Goal: Book appointment/travel/reservation

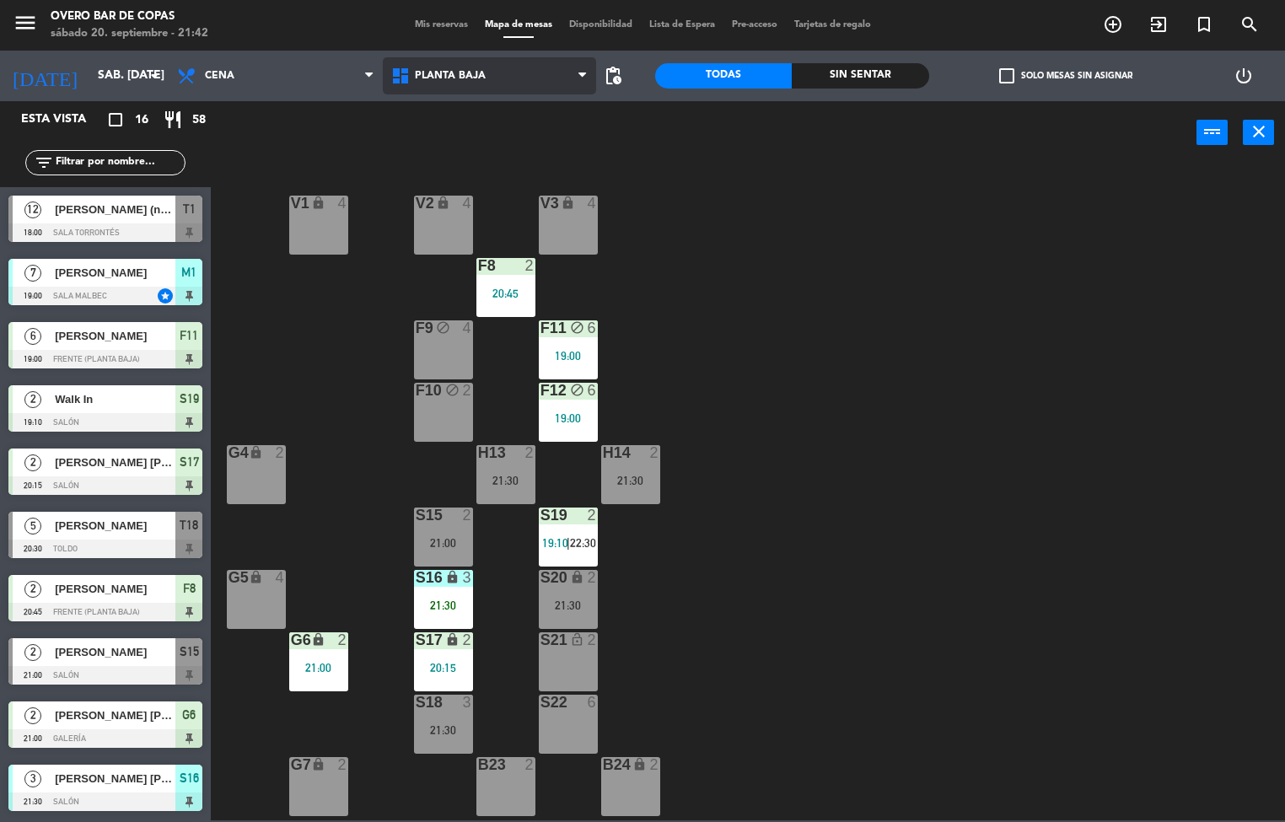
click at [502, 74] on span "Planta Baja" at bounding box center [490, 75] width 214 height 37
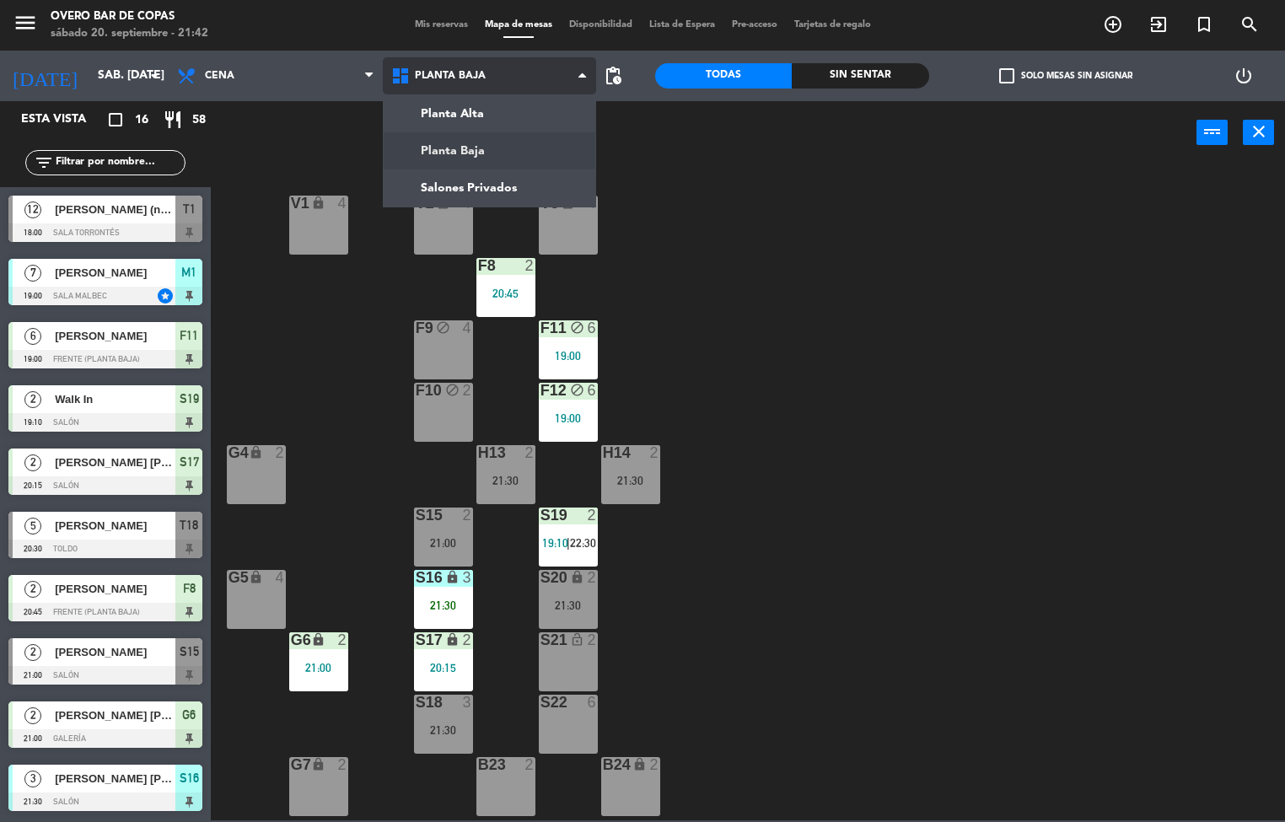
click at [488, 106] on ng-component "menu Overo Bar [PERSON_NAME] sábado 20. septiembre - 21:42 Mis reservas Mapa de…" at bounding box center [642, 410] width 1285 height 820
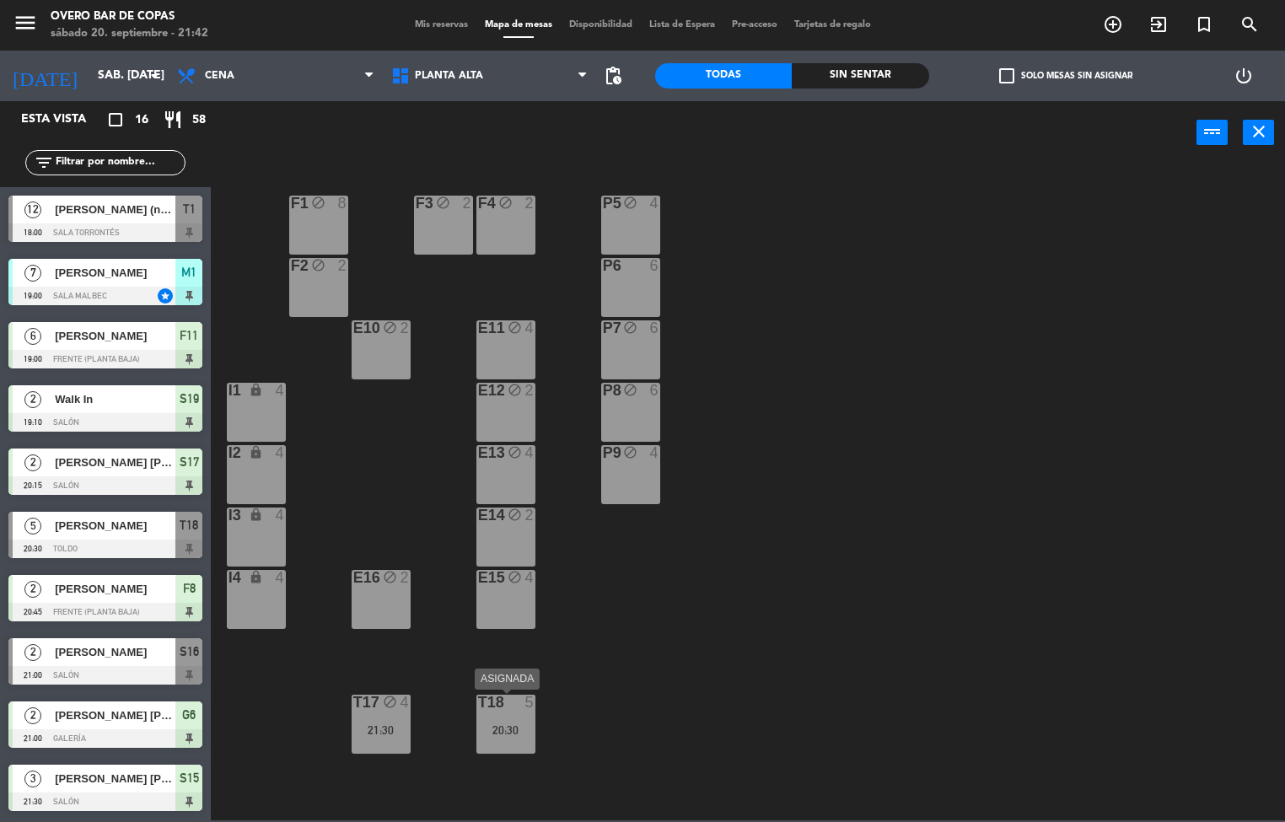
click at [514, 741] on div "T18 5 20:30" at bounding box center [505, 724] width 59 height 59
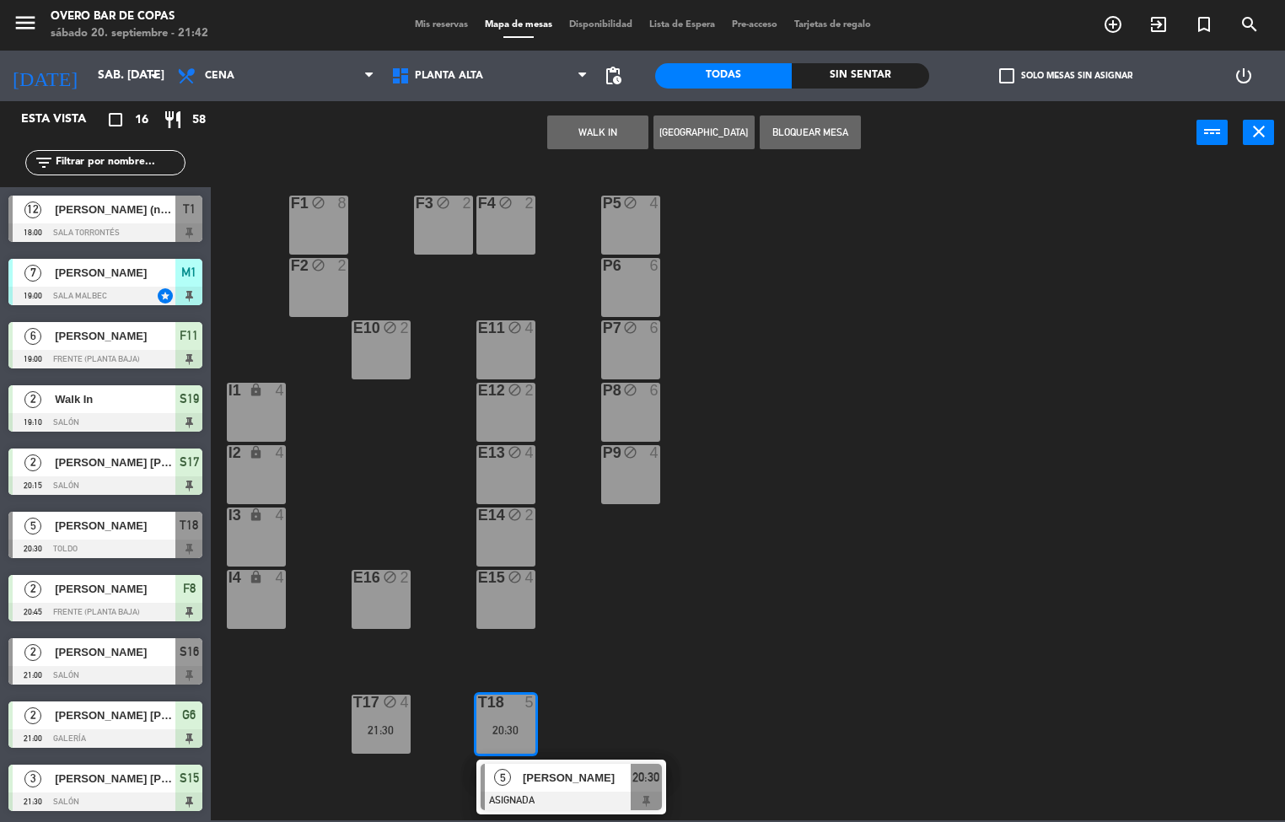
click at [688, 627] on div "P5 block 4 F1 block 8 F3 block 2 F4 block 2 P6 6 F2 block 2 P7 block 6 E10 bloc…" at bounding box center [754, 492] width 1062 height 655
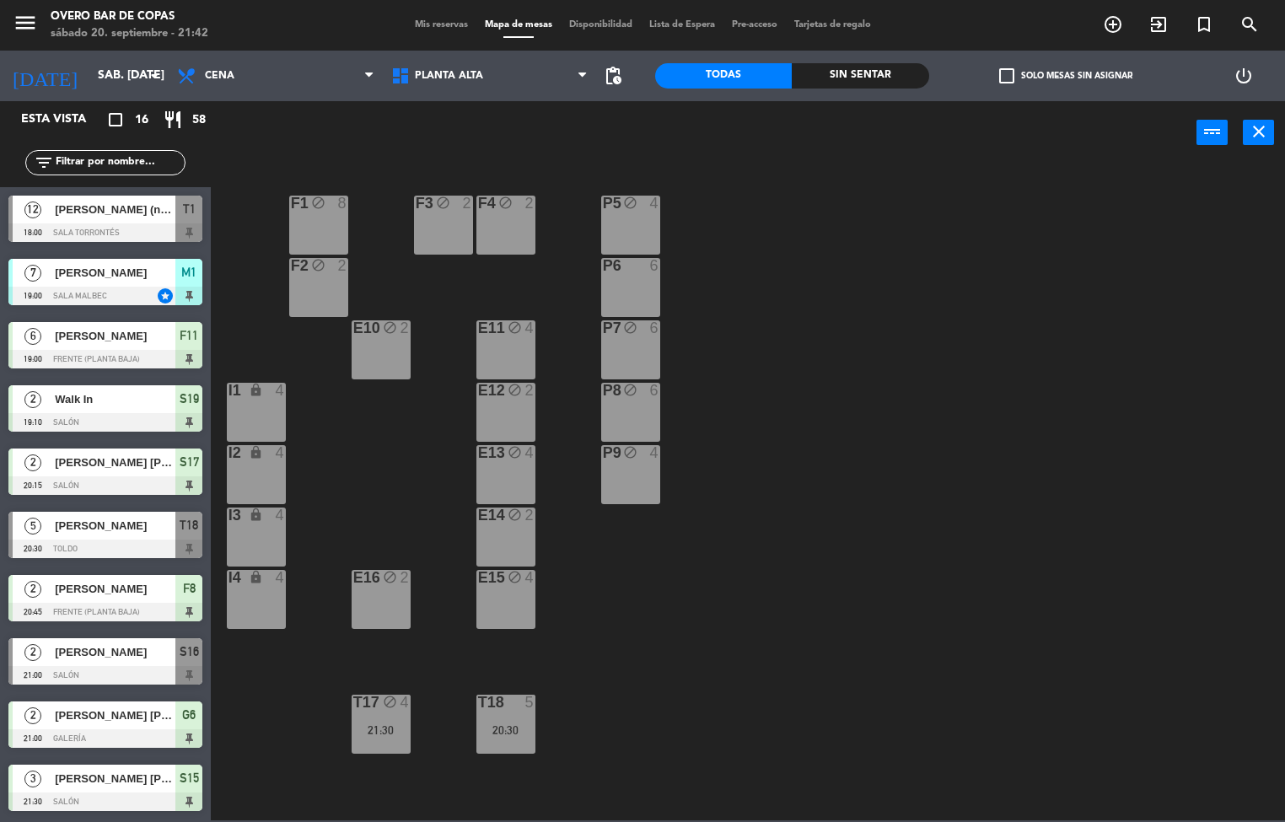
click at [390, 714] on div "T17 block 4 21:30" at bounding box center [381, 724] width 59 height 59
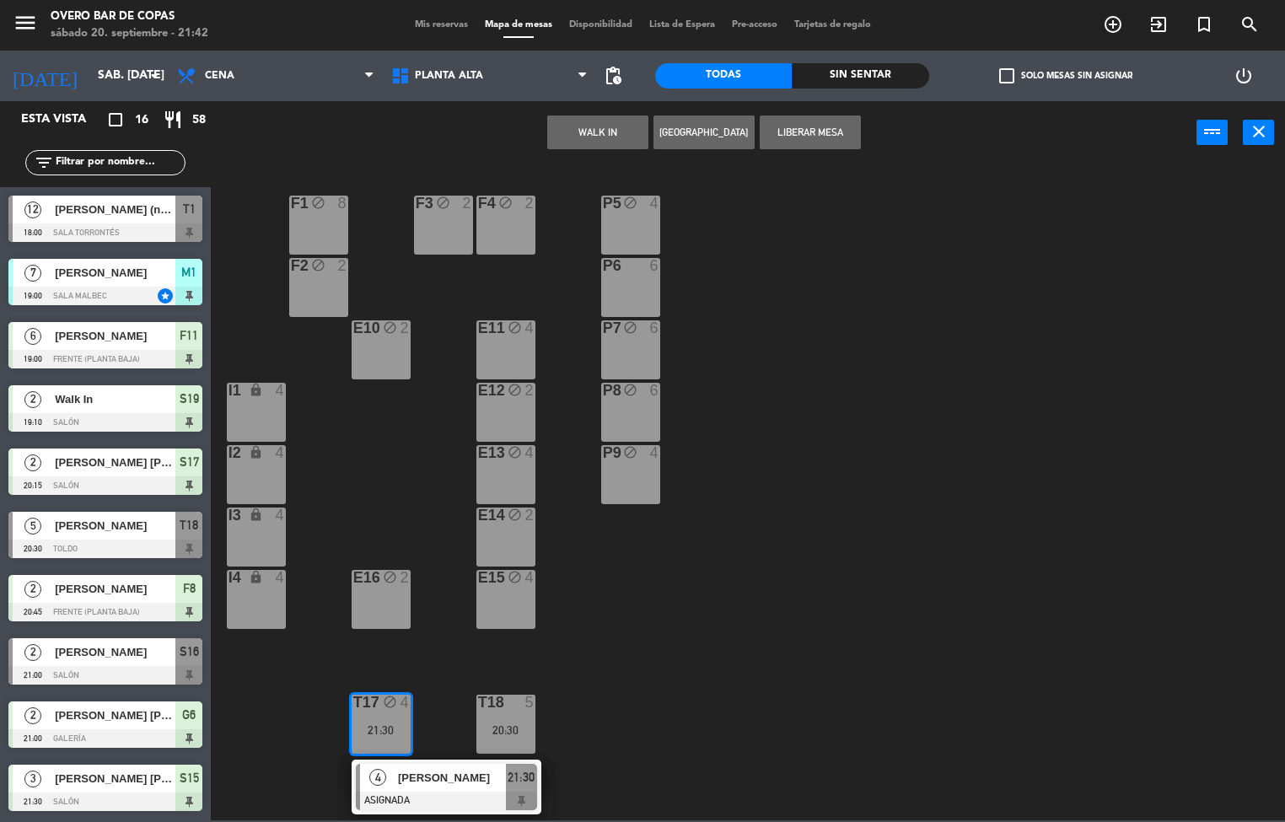
click at [761, 661] on div "P5 block 4 F1 block 8 F3 block 2 F4 block 2 P6 6 F2 block 2 P7 block 6 E10 bloc…" at bounding box center [754, 492] width 1062 height 655
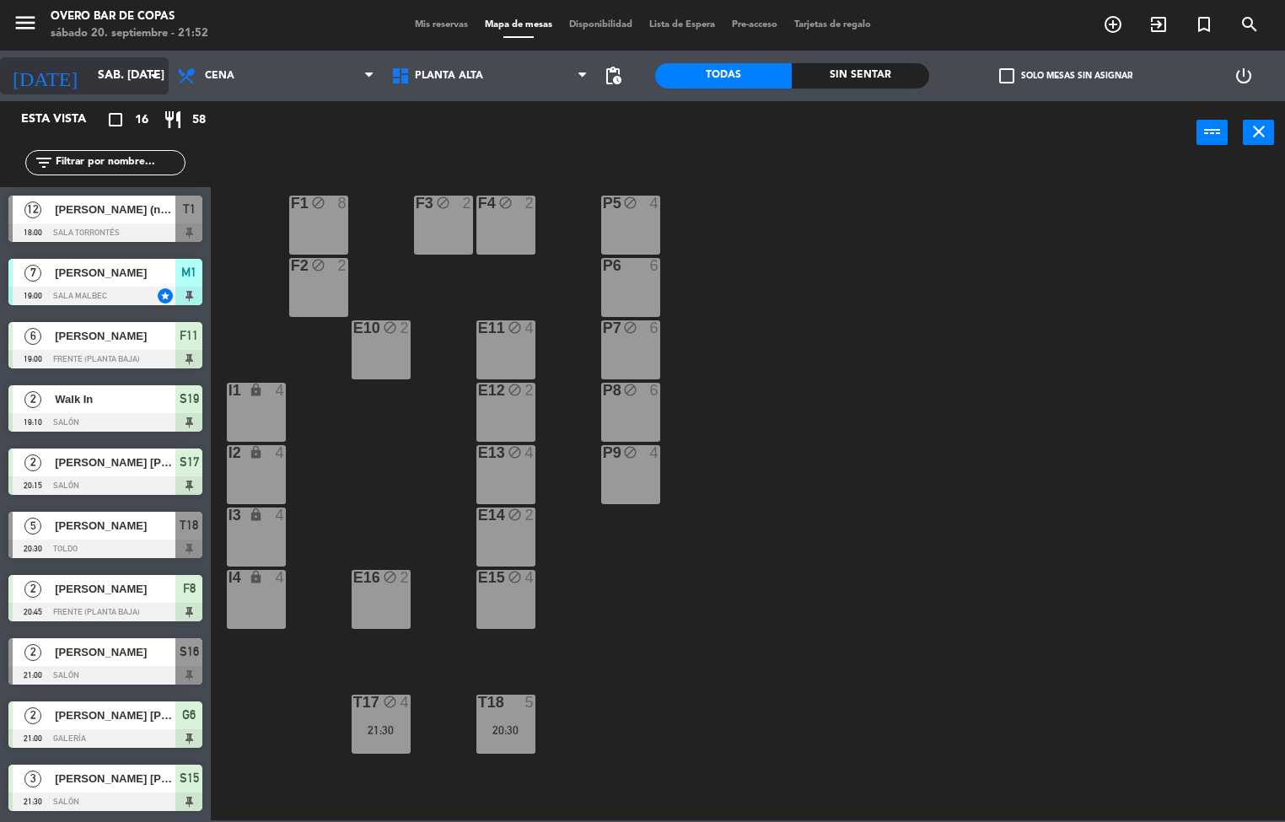
click at [137, 77] on input "sáb. [DATE]" at bounding box center [169, 76] width 160 height 30
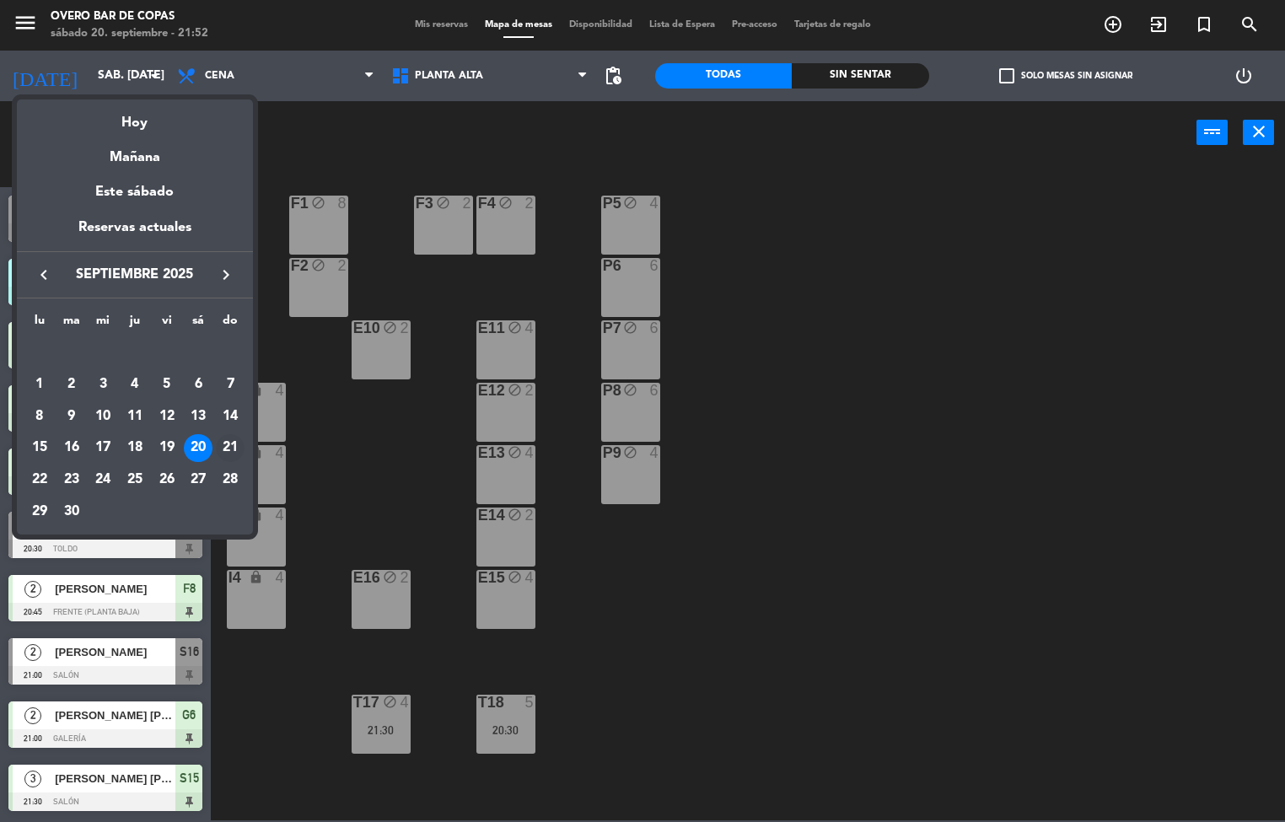
click at [221, 451] on div "21" at bounding box center [230, 448] width 29 height 29
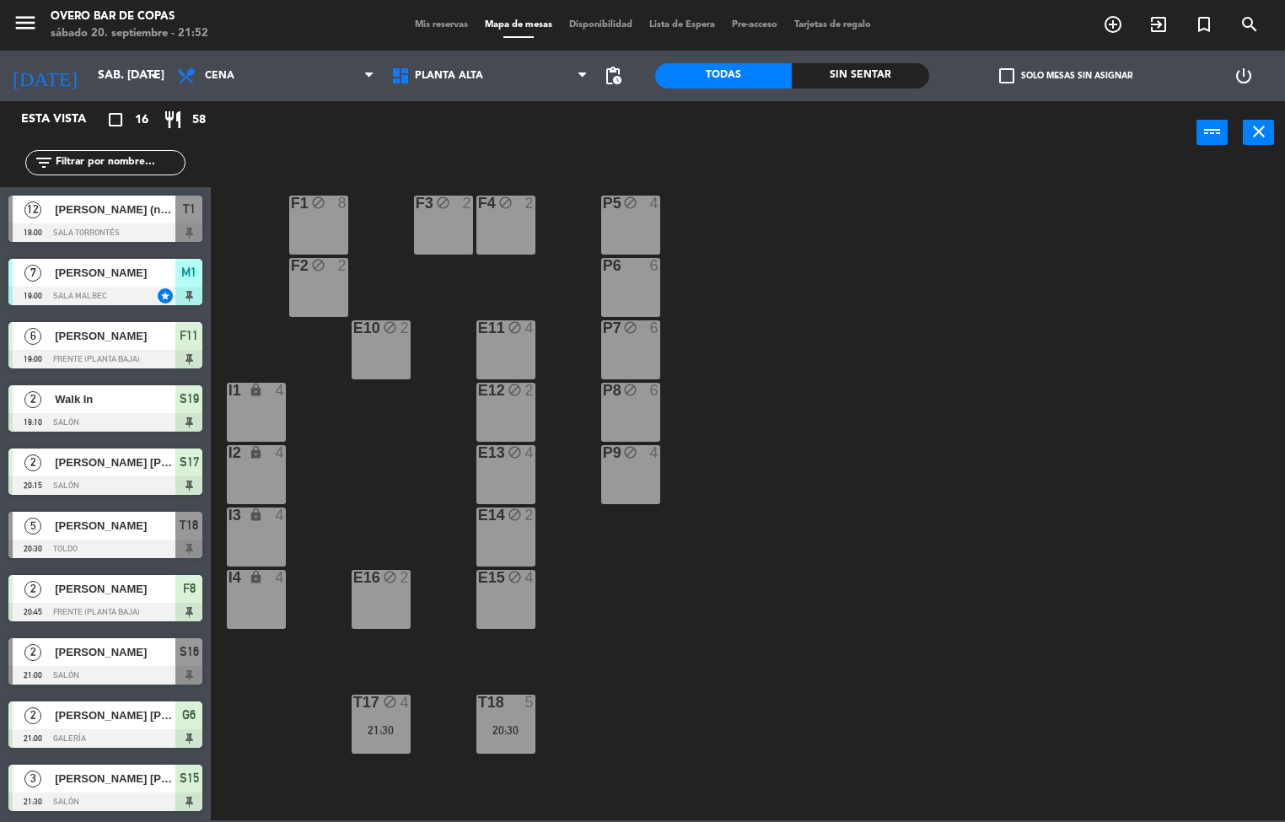
type input "dom. [DATE]"
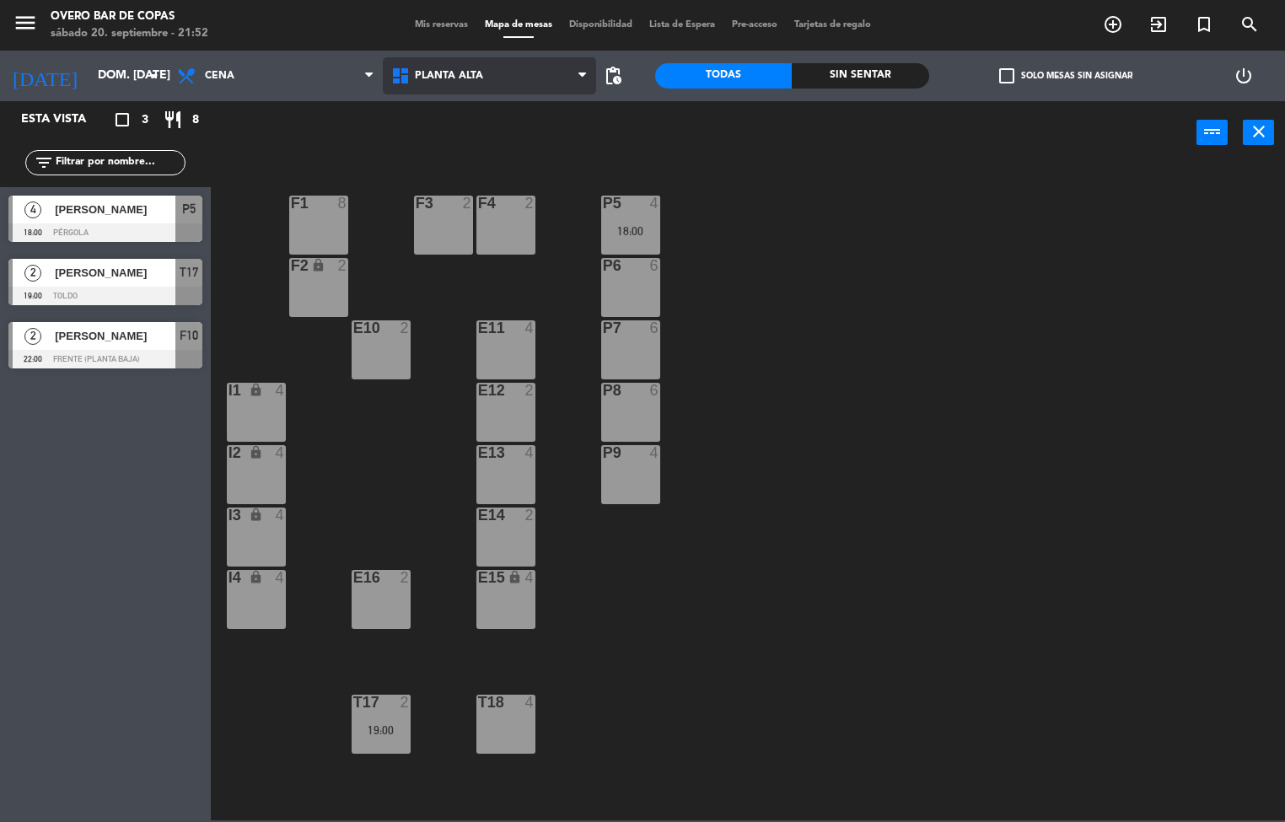
click at [430, 61] on span "Planta Alta" at bounding box center [490, 75] width 214 height 37
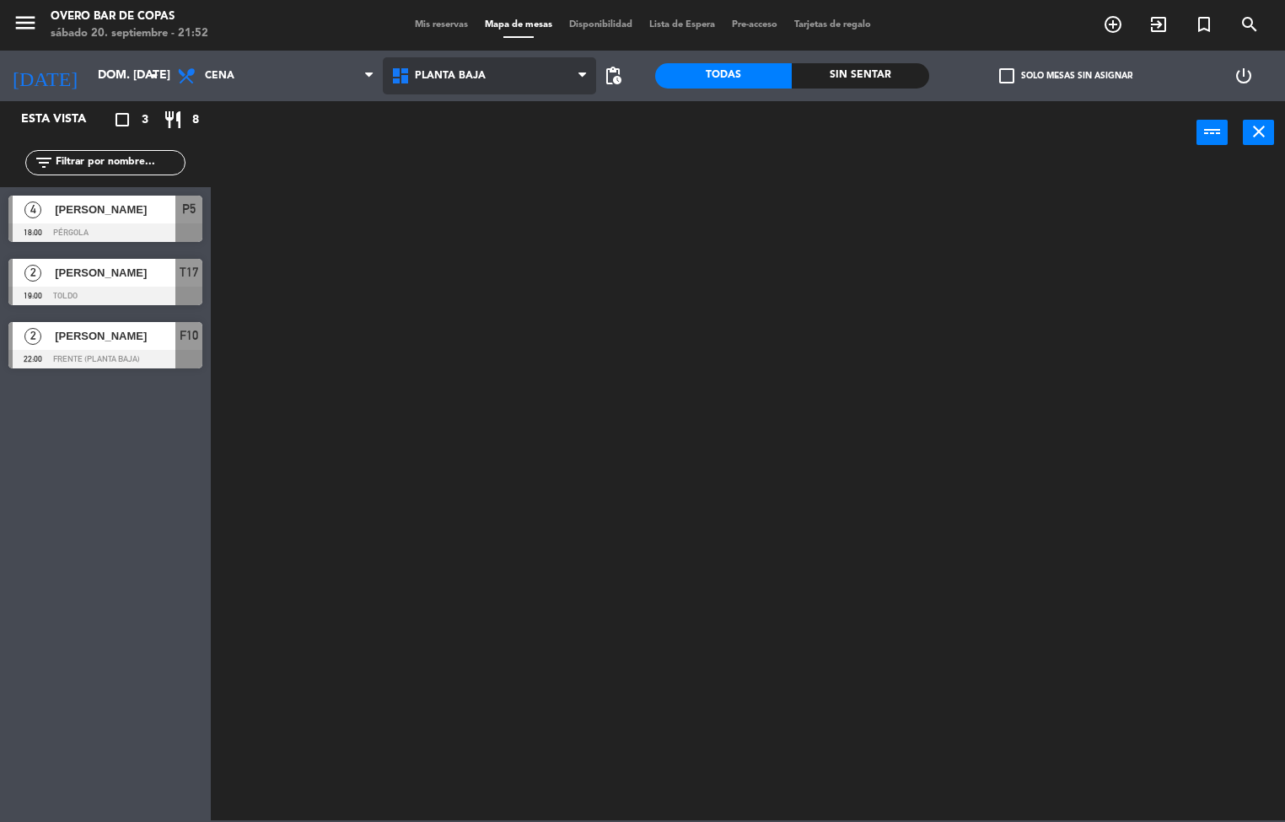
click at [461, 160] on ng-component "menu Overo Bar [PERSON_NAME] sábado 20. septiembre - 21:52 Mis reservas Mapa de…" at bounding box center [642, 410] width 1285 height 820
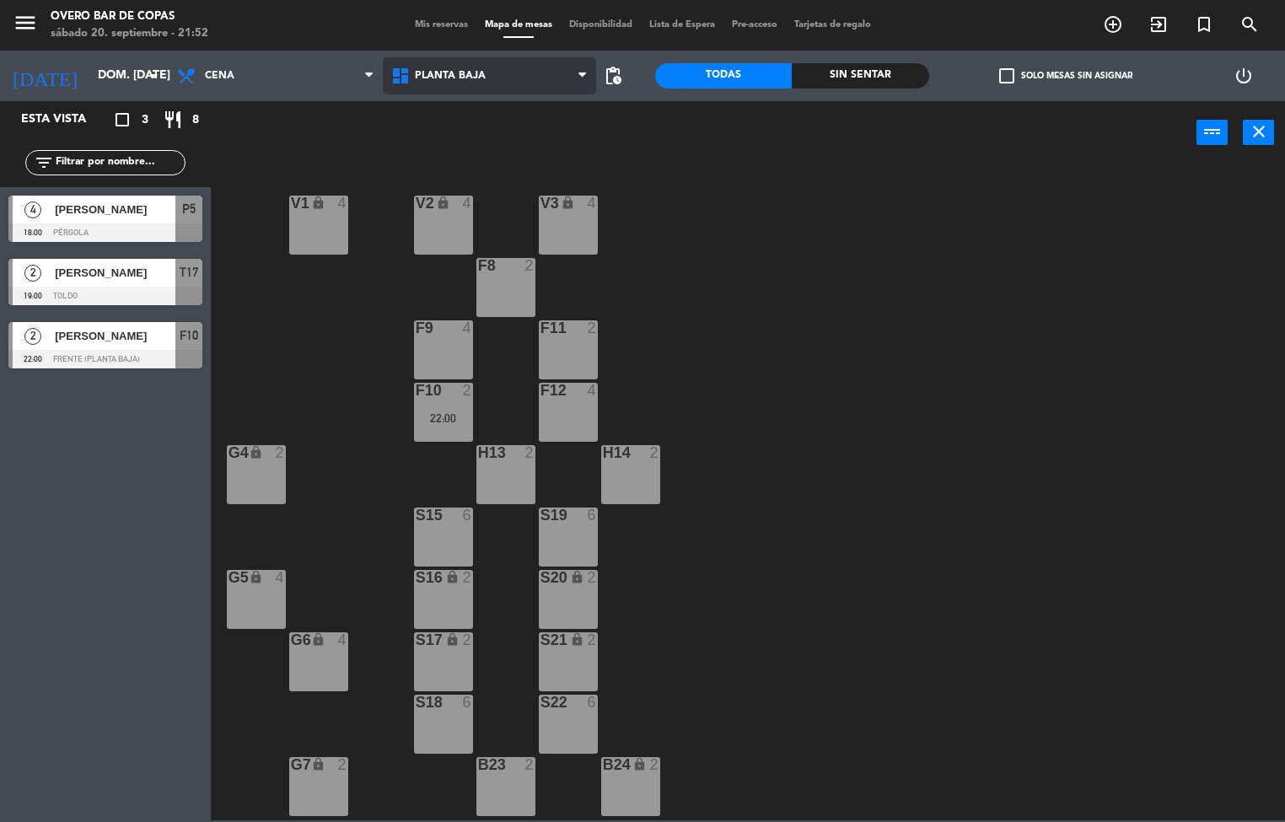
click at [525, 89] on span "Planta Baja" at bounding box center [490, 75] width 214 height 37
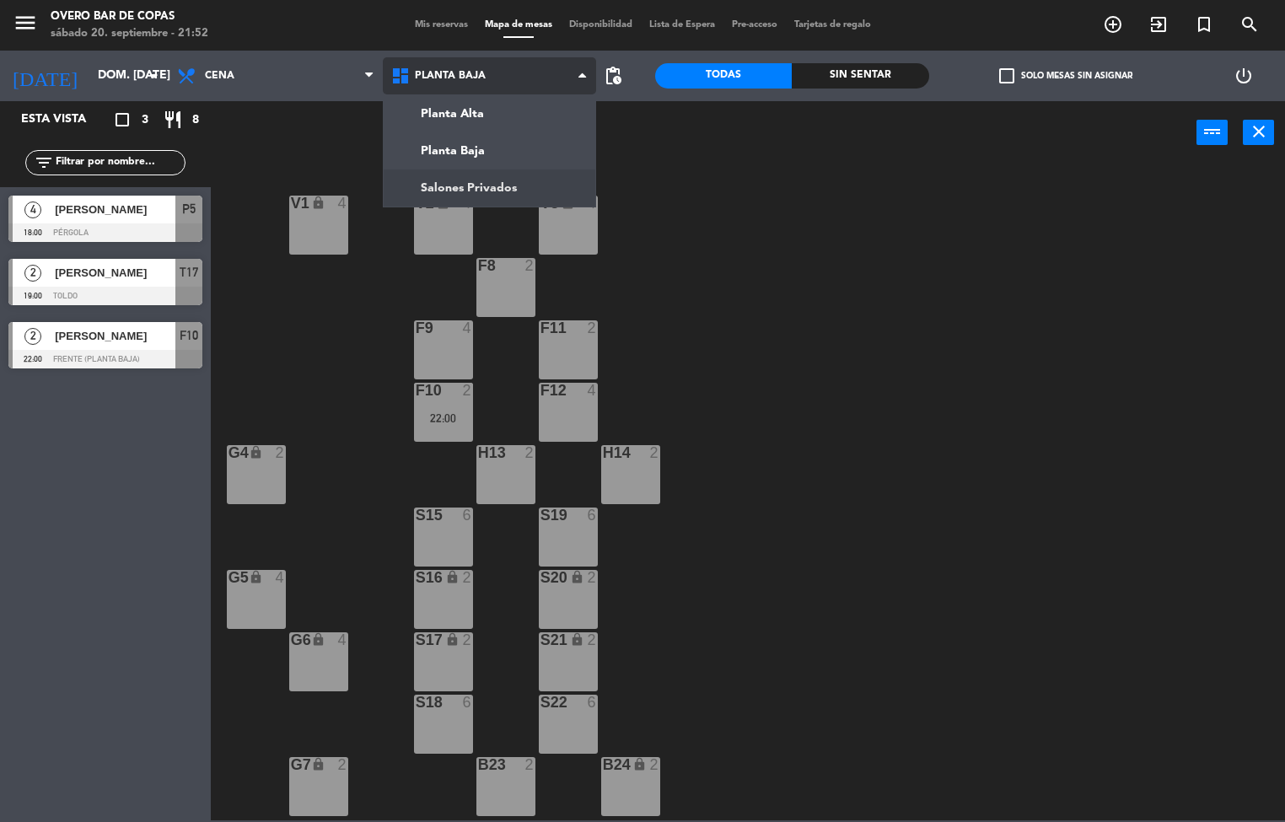
click at [509, 190] on ng-component "menu Overo Bar [PERSON_NAME] sábado 20. septiembre - 21:52 Mis reservas Mapa de…" at bounding box center [642, 410] width 1285 height 820
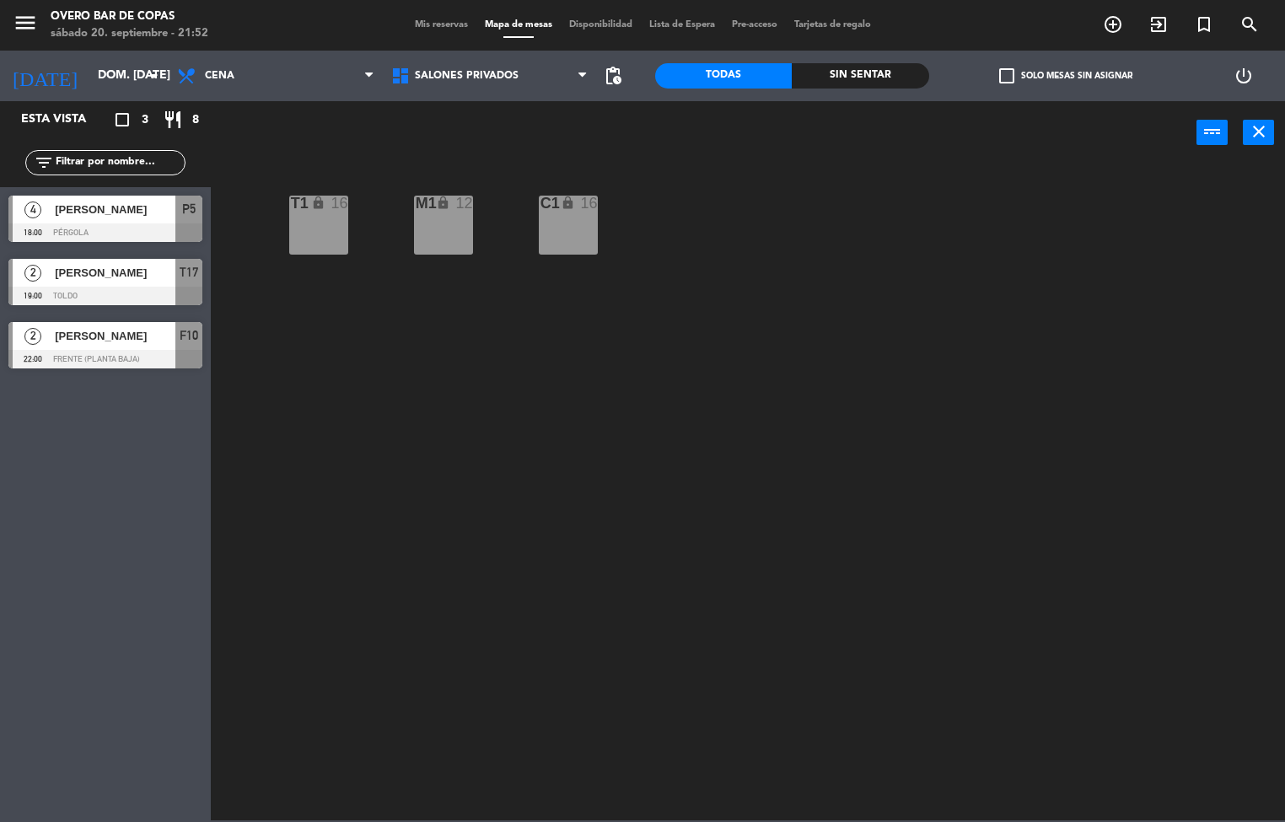
click at [314, 243] on div "T1 lock 16" at bounding box center [318, 225] width 59 height 59
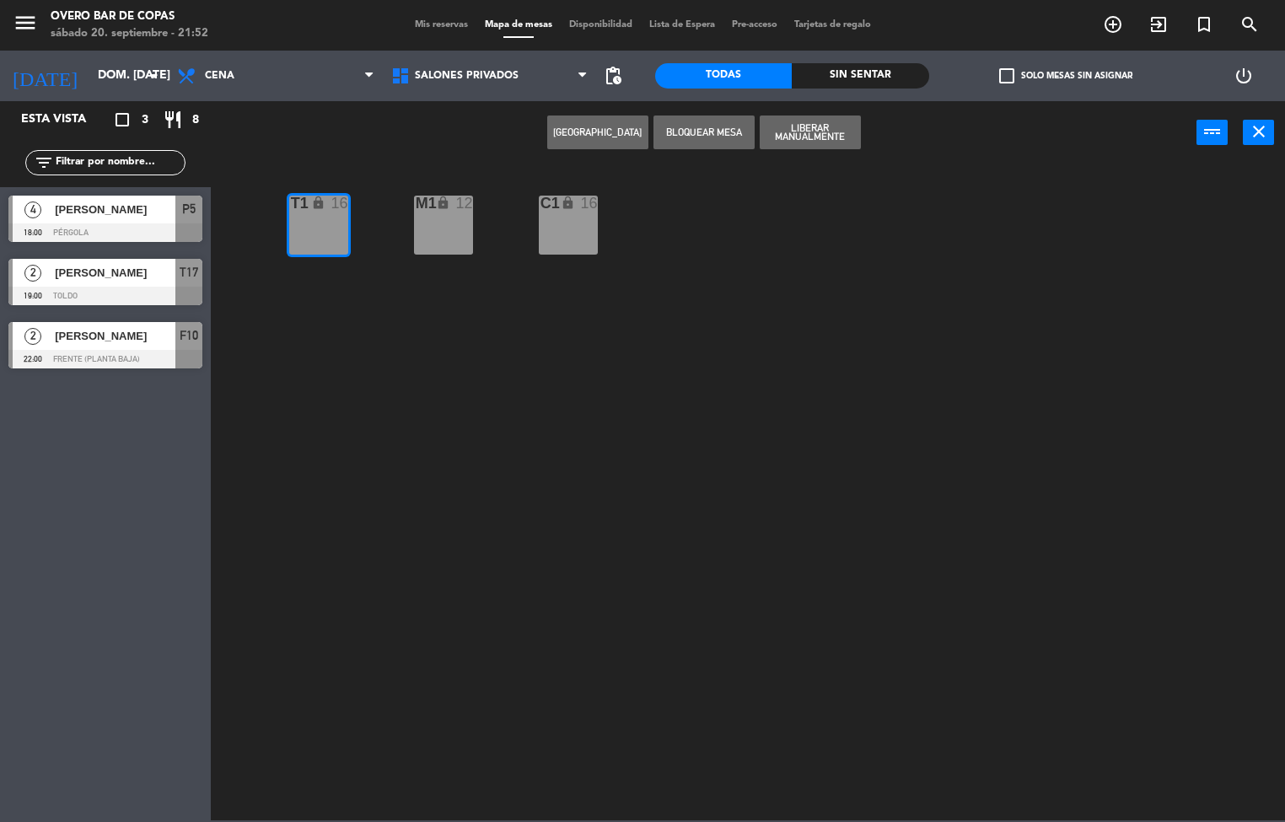
click at [610, 137] on button "[GEOGRAPHIC_DATA]" at bounding box center [597, 133] width 101 height 34
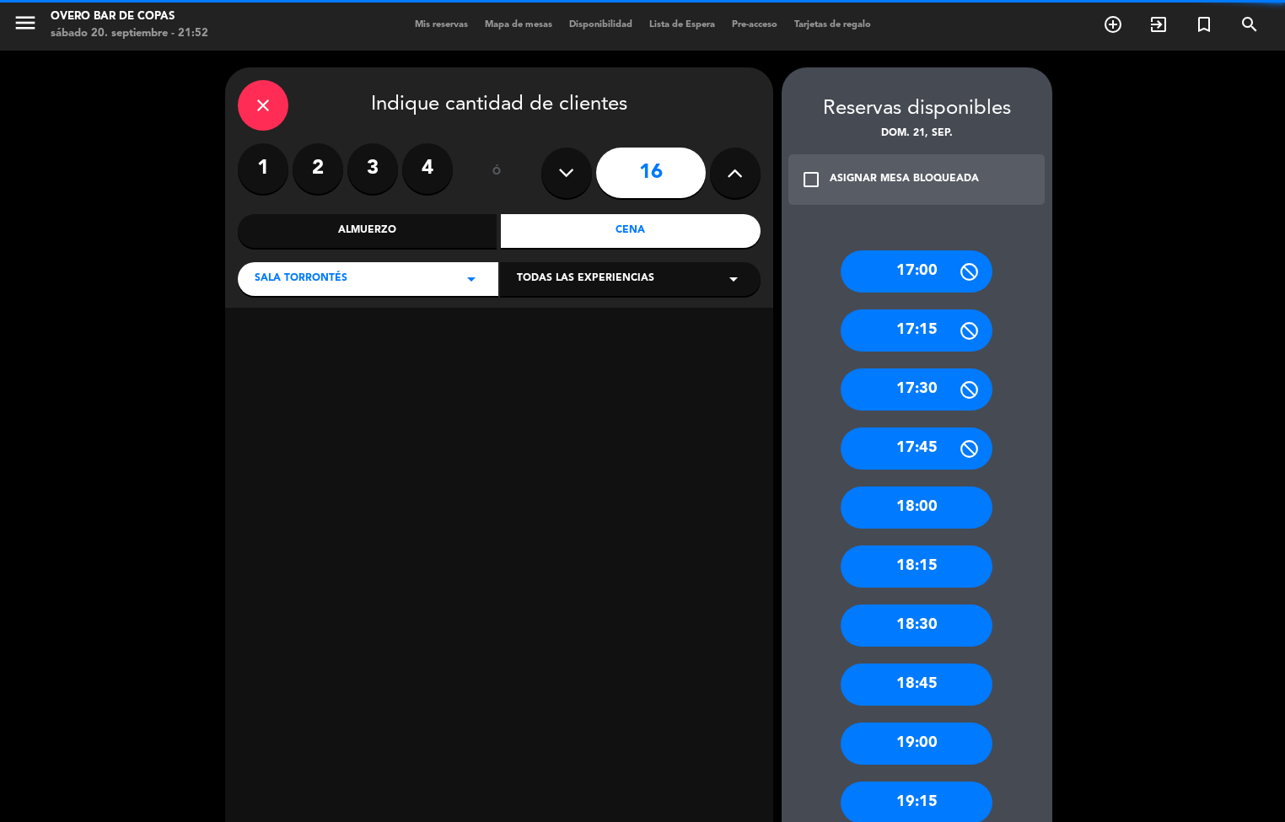
click at [568, 180] on icon at bounding box center [566, 172] width 16 height 25
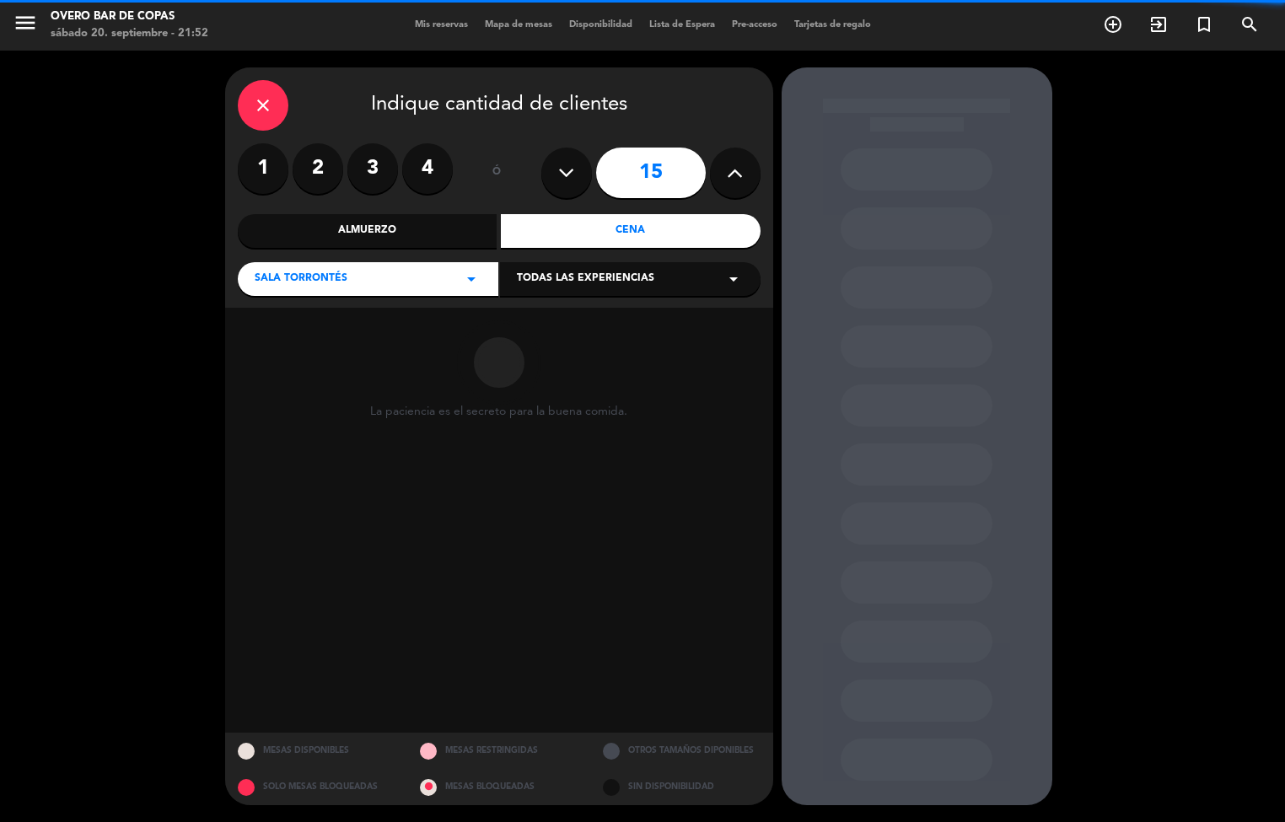
click at [568, 180] on icon at bounding box center [566, 172] width 16 height 25
type input "12"
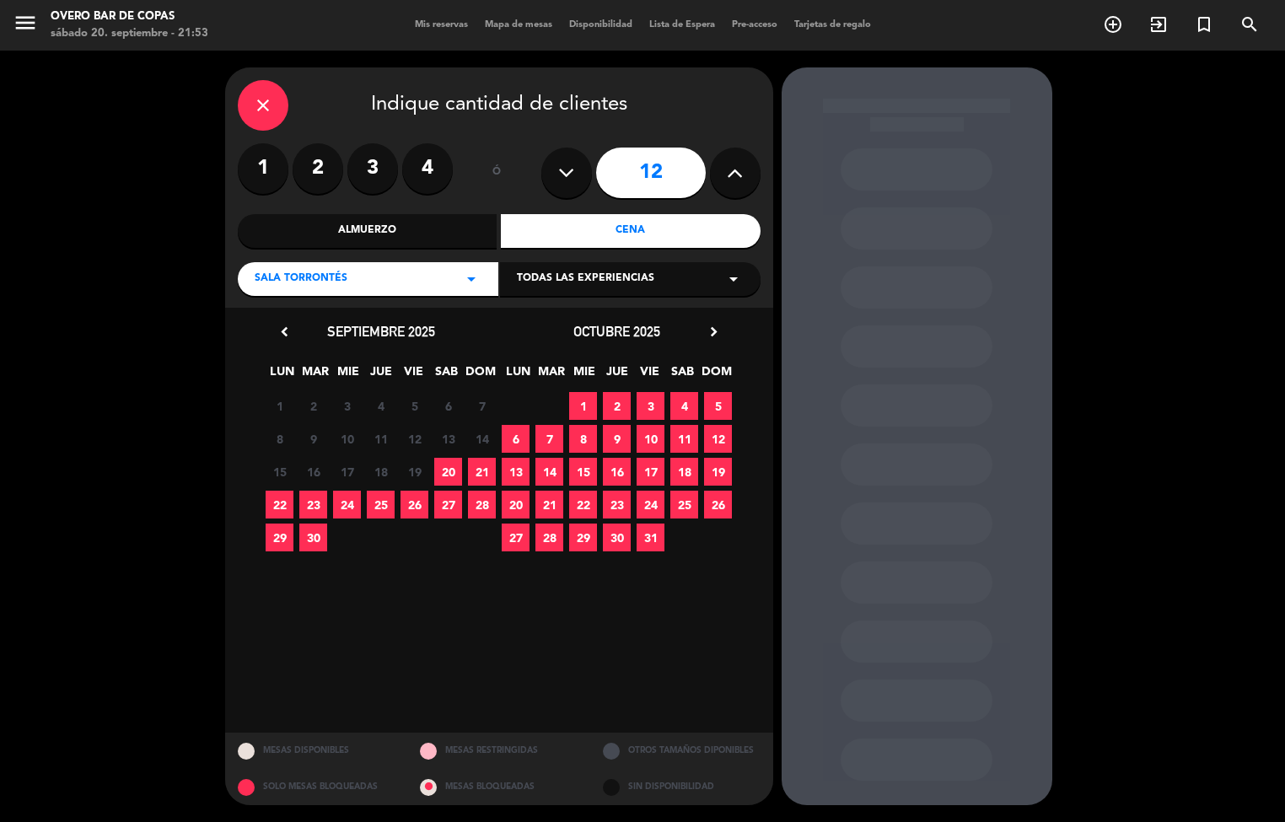
click at [486, 465] on span "21" at bounding box center [482, 472] width 28 height 28
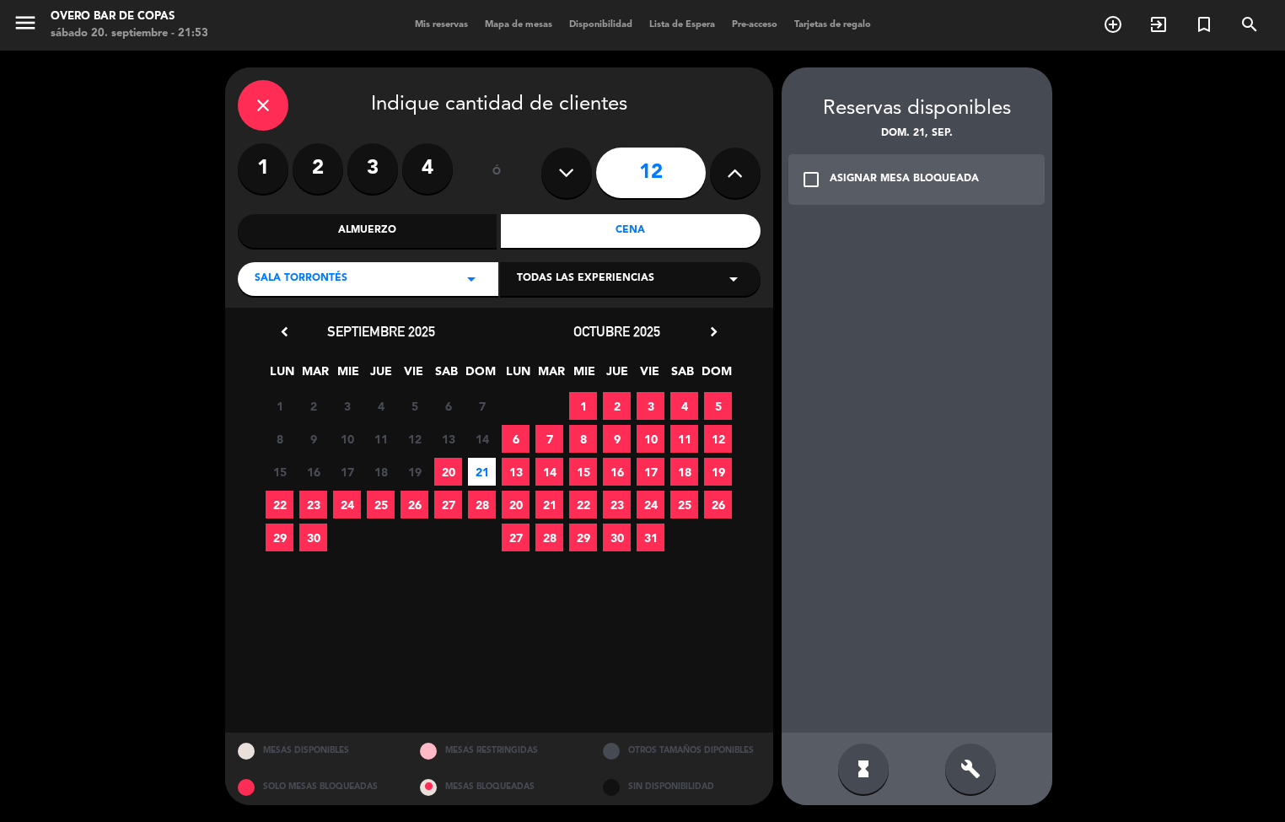
click at [817, 182] on icon "check_box_outline_blank" at bounding box center [811, 179] width 20 height 20
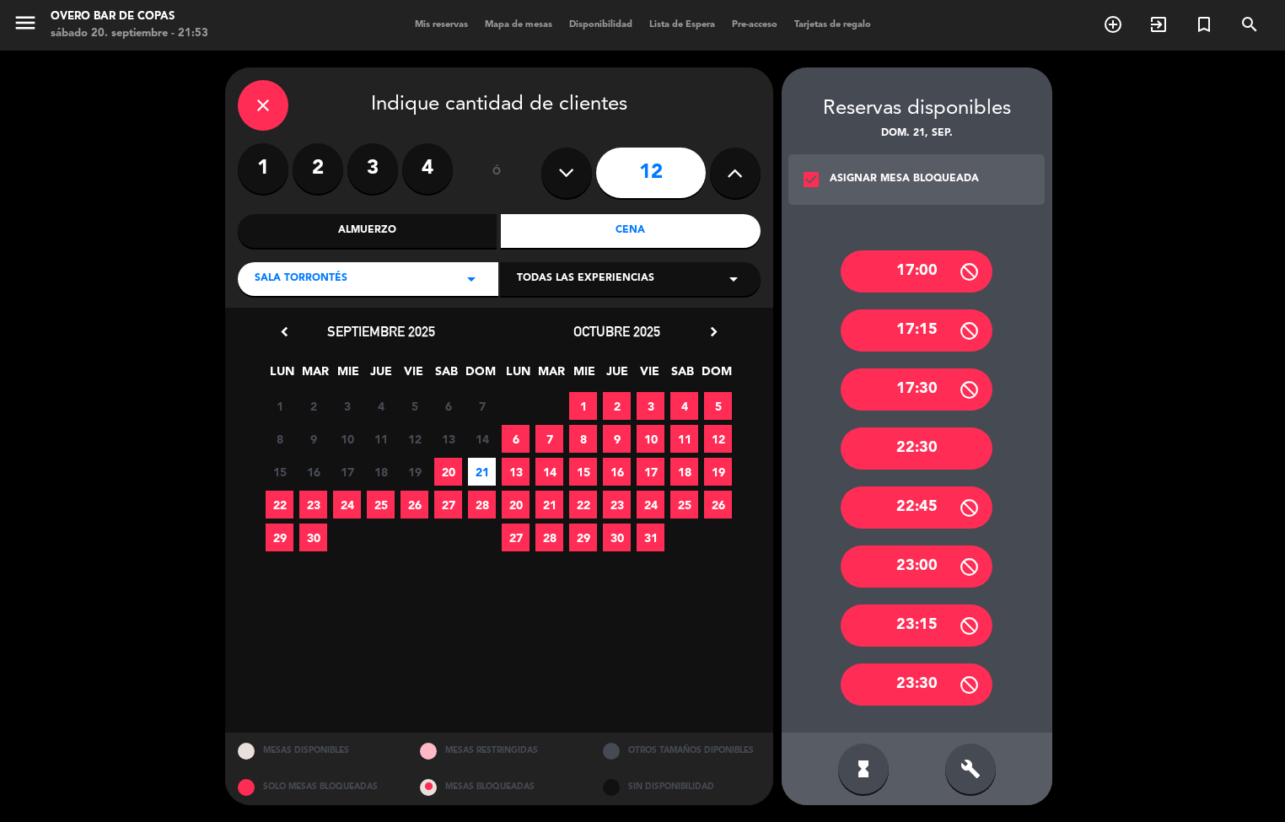
click at [826, 178] on div "check_box ASIGNAR MESA BLOQUEADA" at bounding box center [916, 179] width 257 height 51
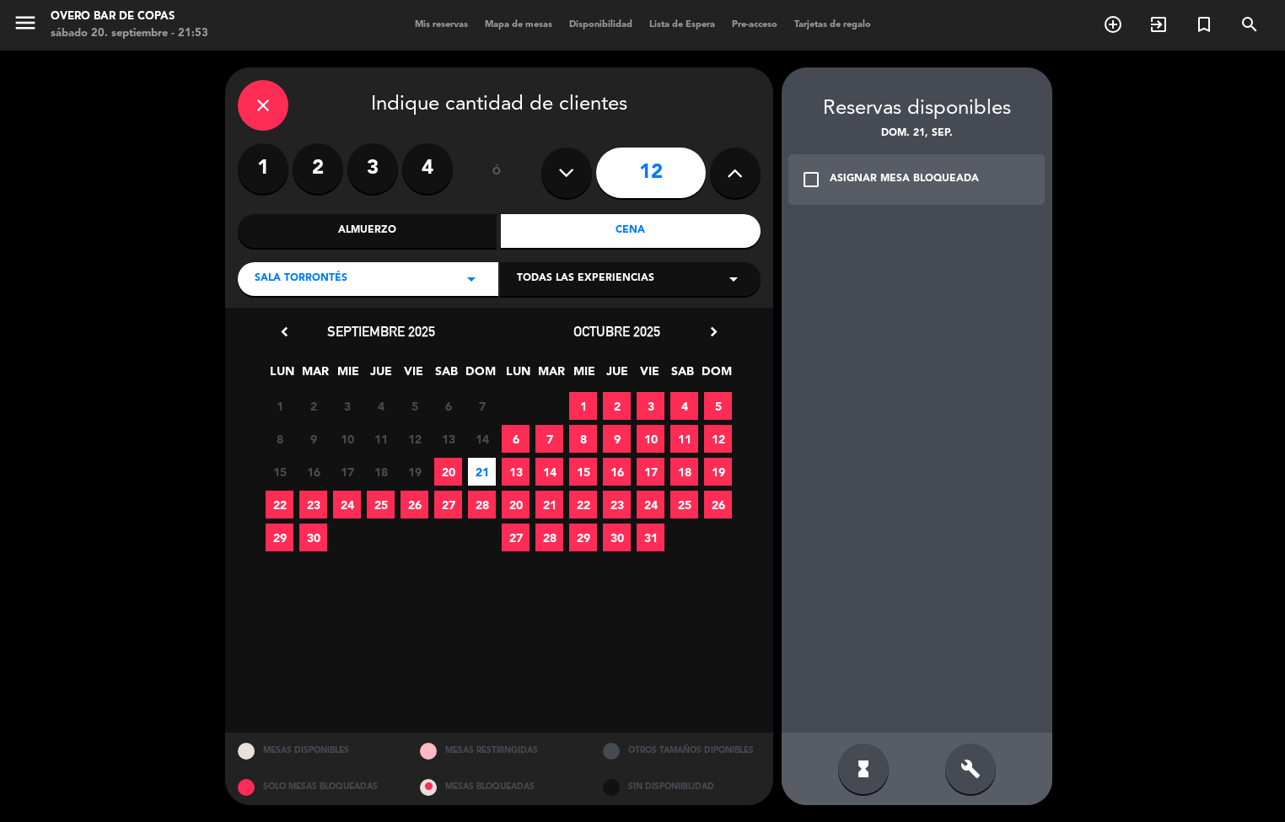
click at [825, 177] on div "check_box_outline_blank ASIGNAR MESA BLOQUEADA" at bounding box center [916, 179] width 257 height 51
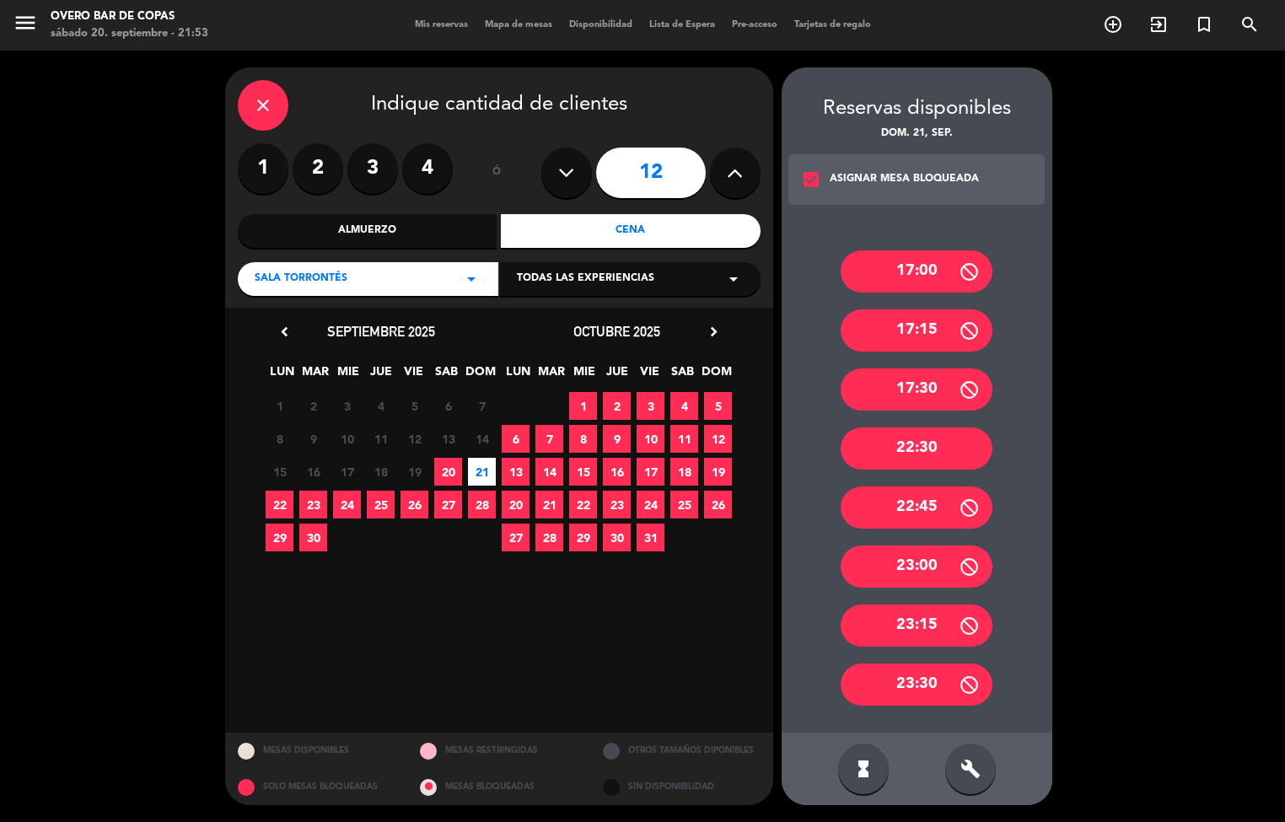
click at [924, 395] on div "17:30" at bounding box center [917, 390] width 152 height 42
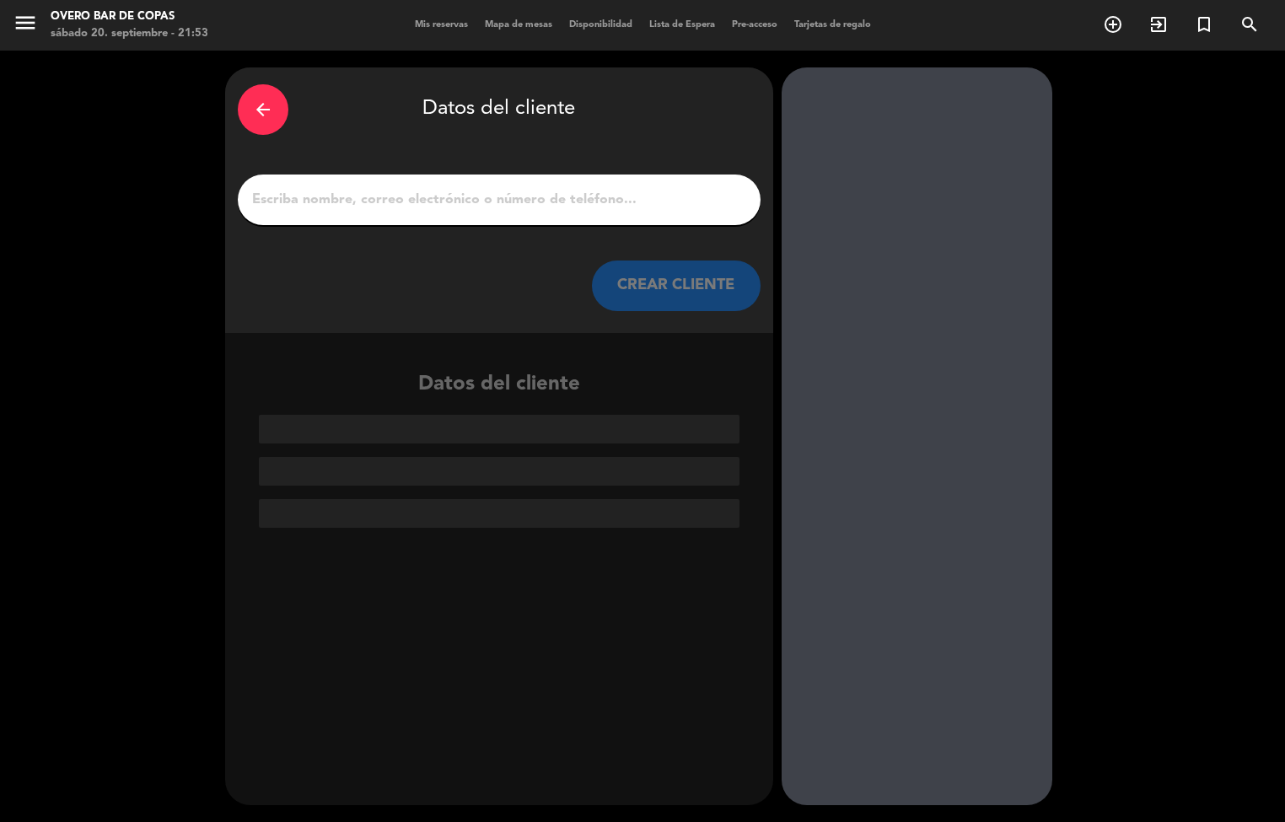
click at [287, 104] on div "arrow_back" at bounding box center [263, 109] width 51 height 51
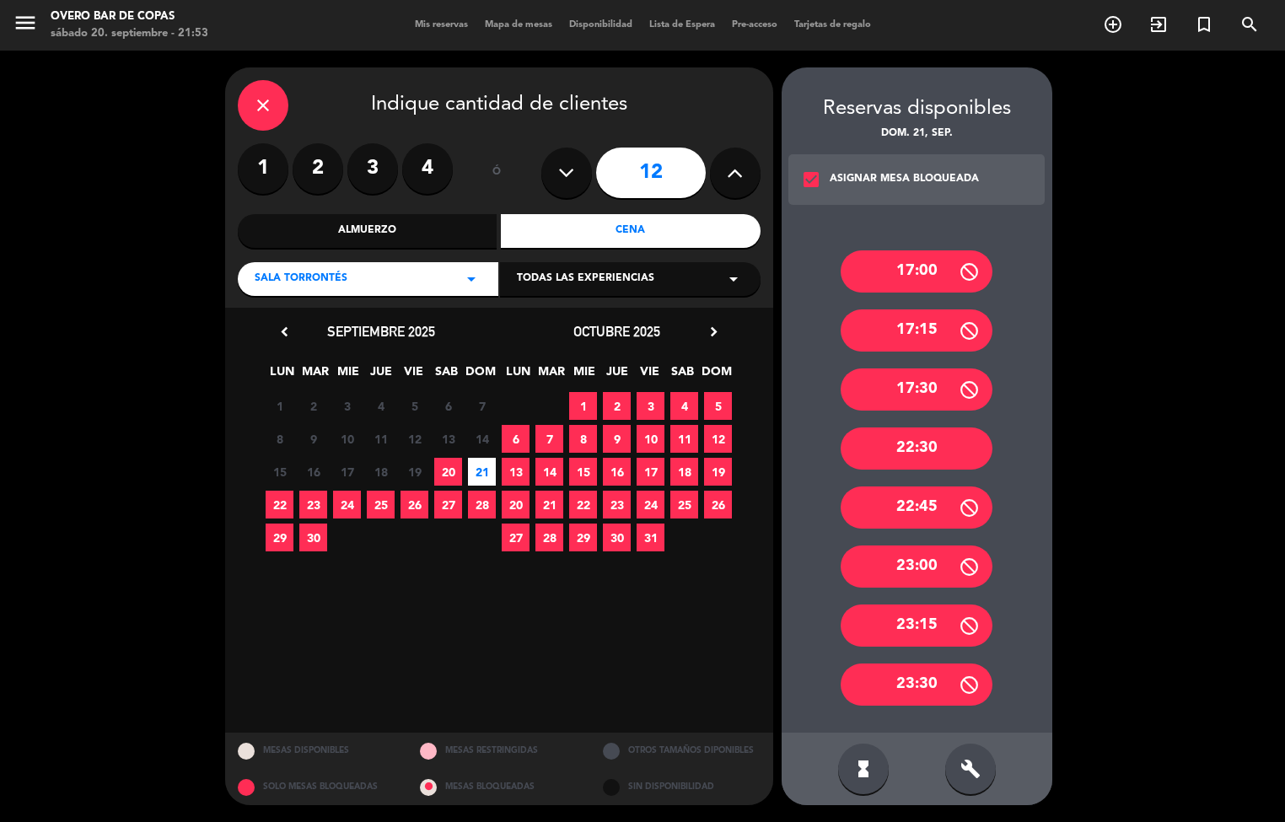
click at [913, 438] on div "22:30" at bounding box center [917, 449] width 152 height 42
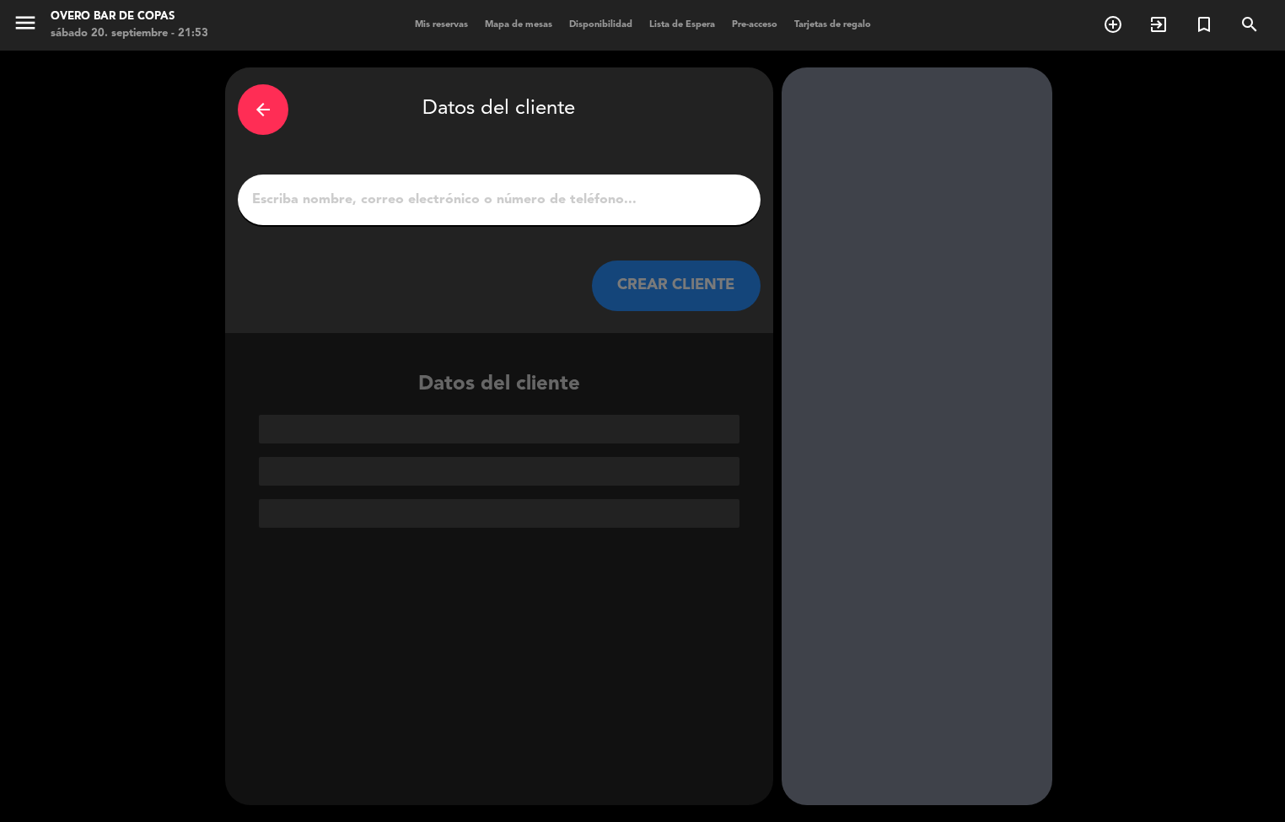
click at [246, 104] on div "arrow_back" at bounding box center [263, 109] width 51 height 51
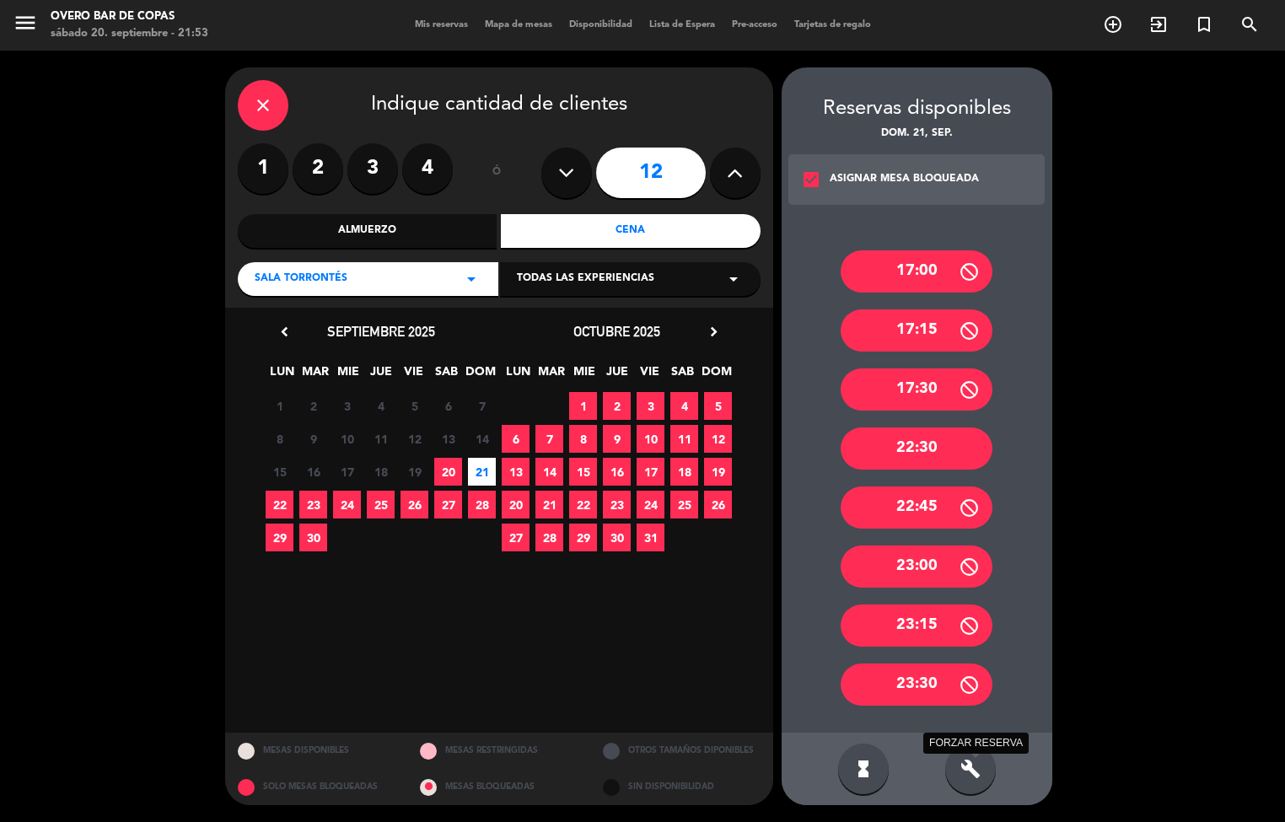
click at [972, 777] on icon "build" at bounding box center [970, 769] width 20 height 20
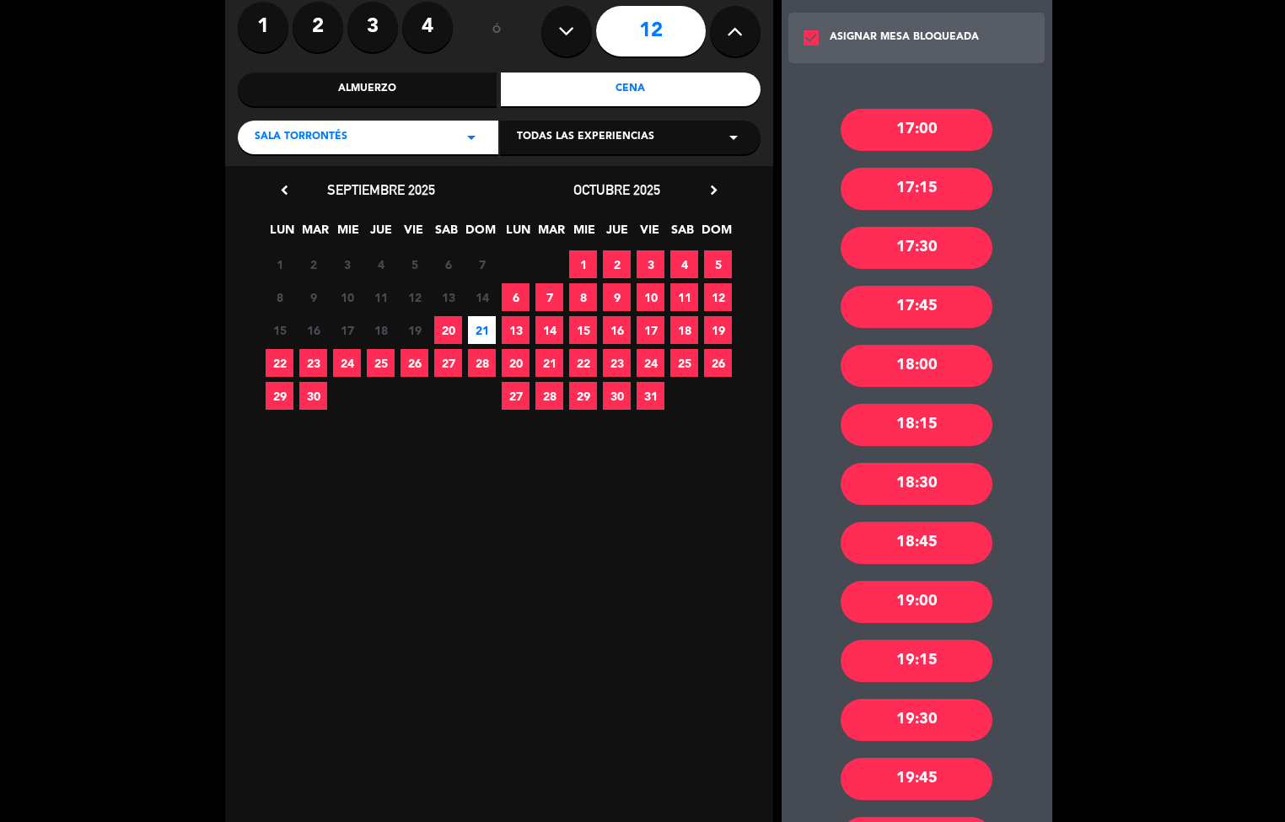
scroll to position [253, 0]
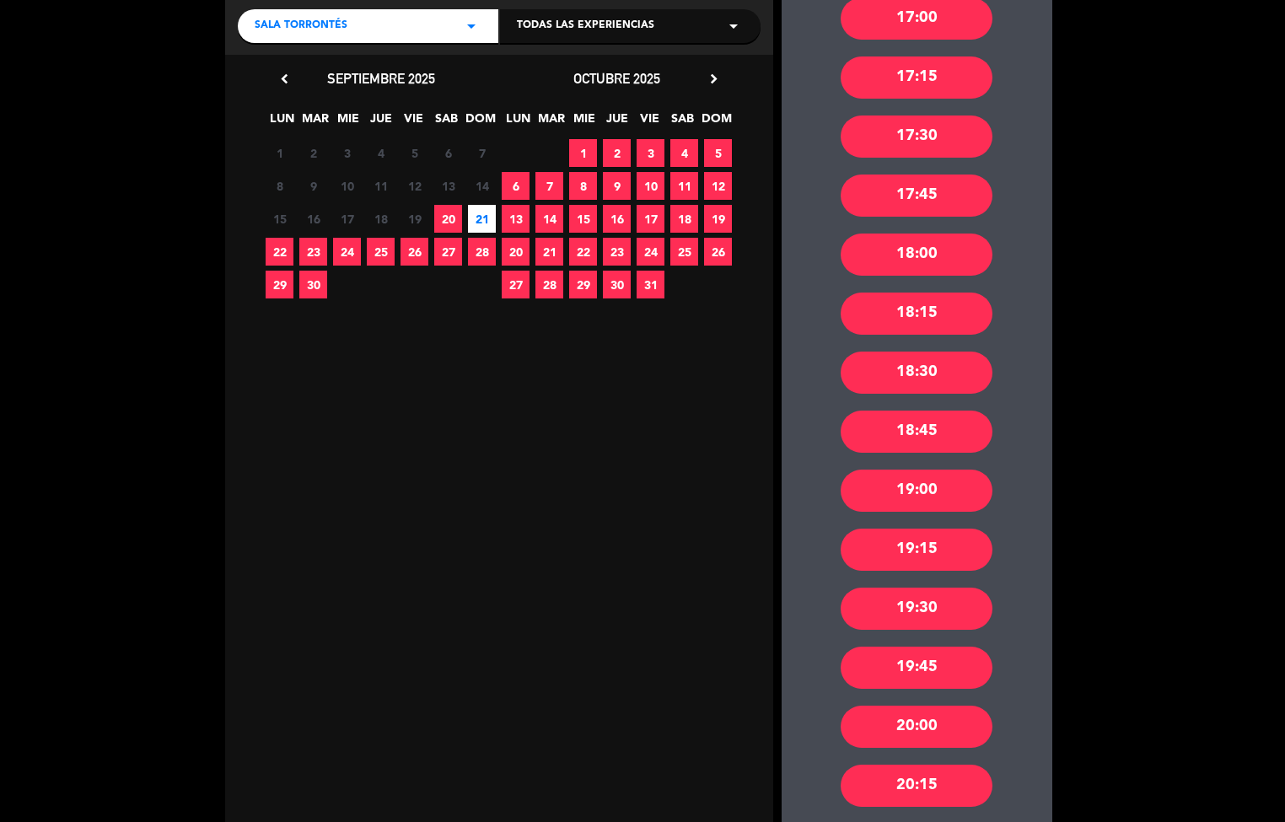
click at [866, 357] on div "18:30" at bounding box center [917, 373] width 152 height 42
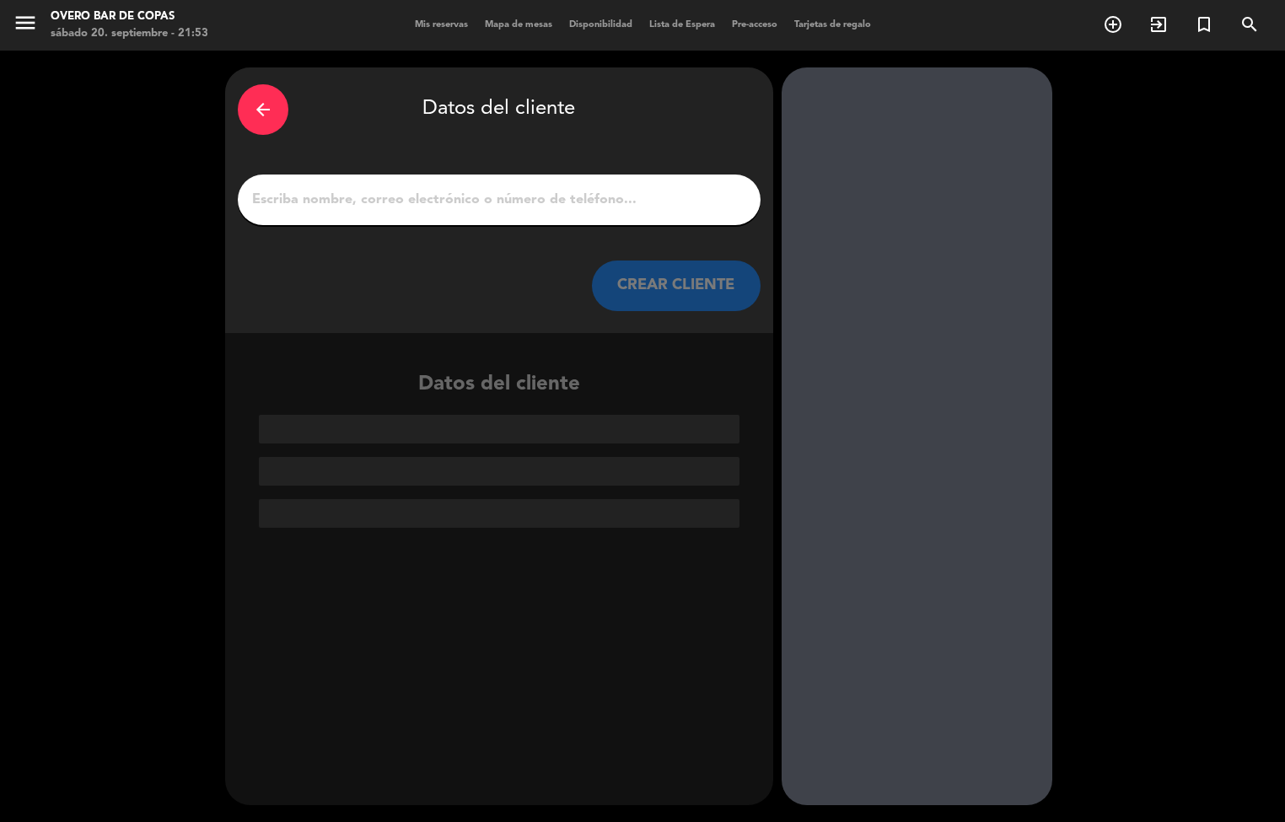
scroll to position [0, 0]
click at [612, 203] on input "1" at bounding box center [499, 200] width 498 height 24
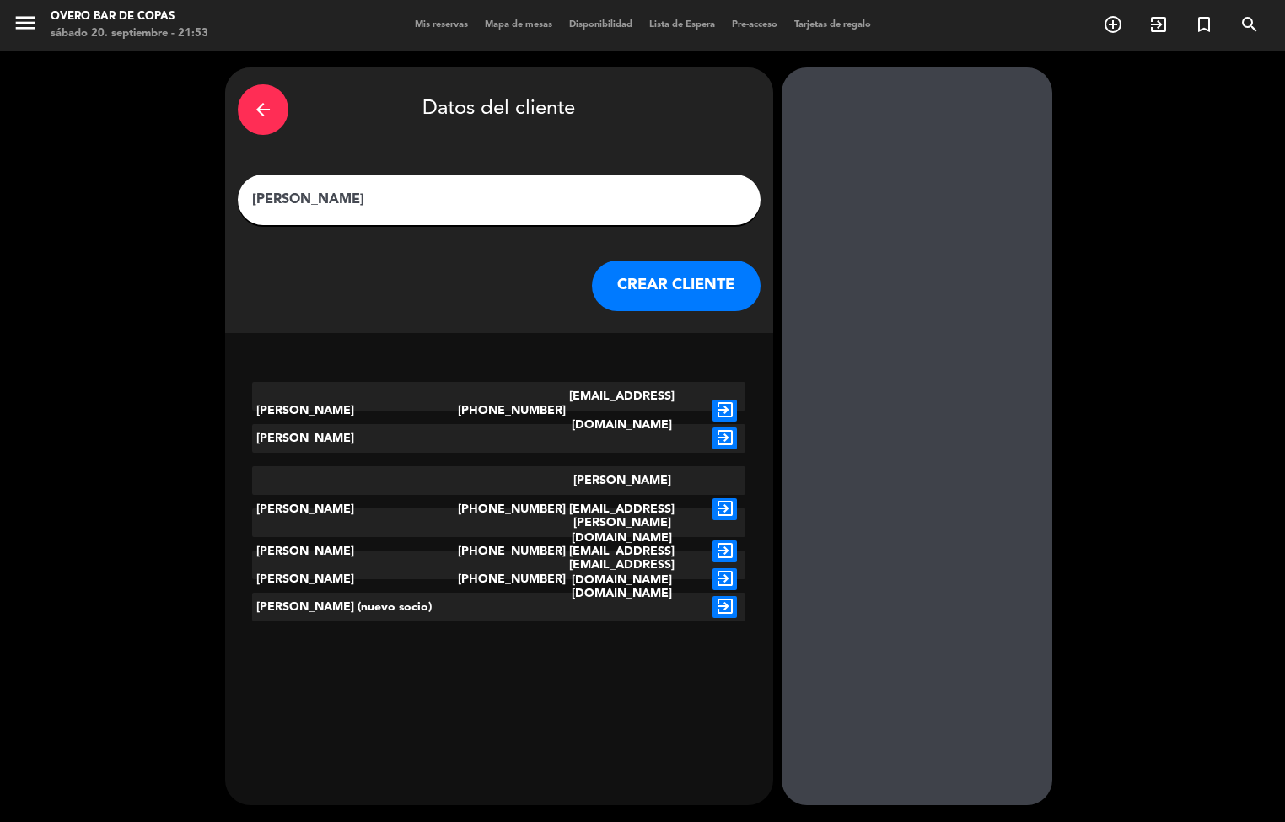
type input "[PERSON_NAME]"
click at [724, 597] on icon "exit_to_app" at bounding box center [725, 607] width 24 height 22
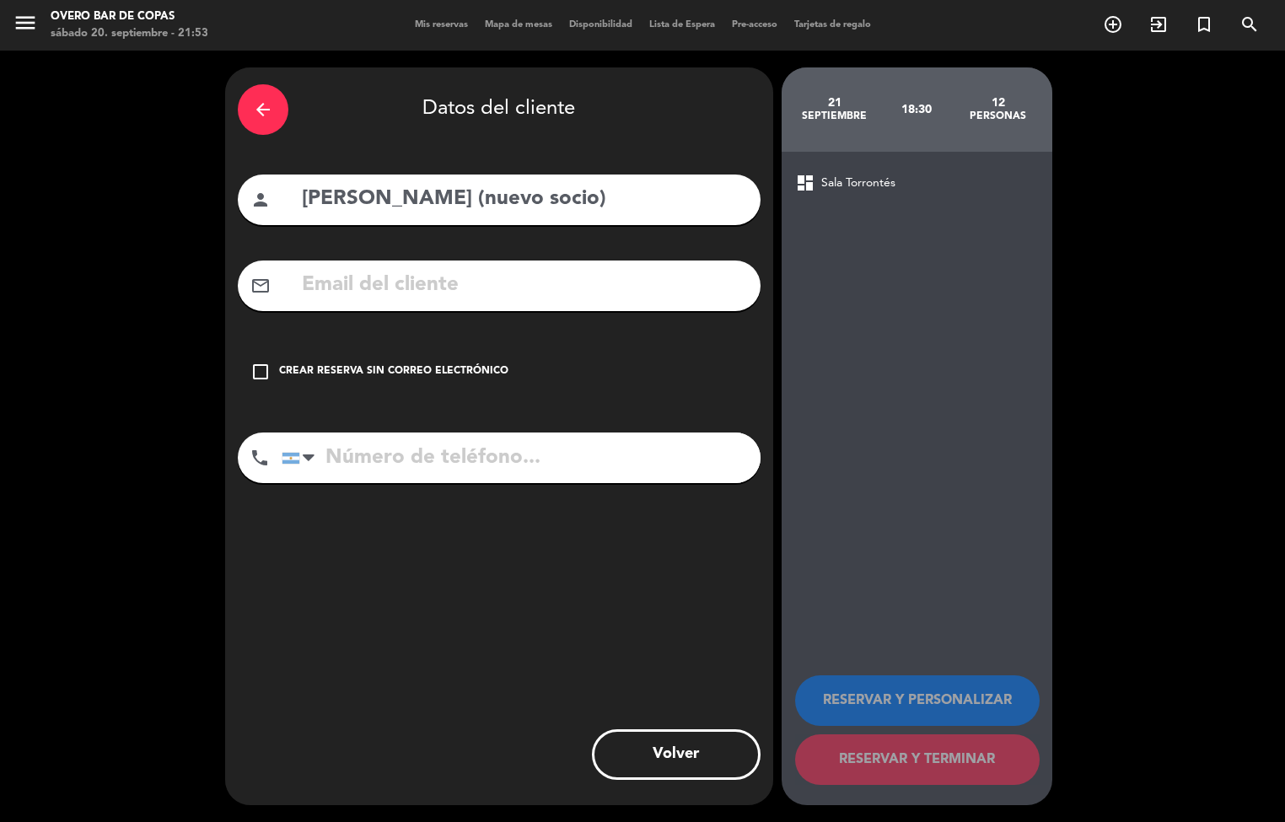
click at [282, 372] on div "Crear reserva sin correo electrónico" at bounding box center [393, 371] width 229 height 17
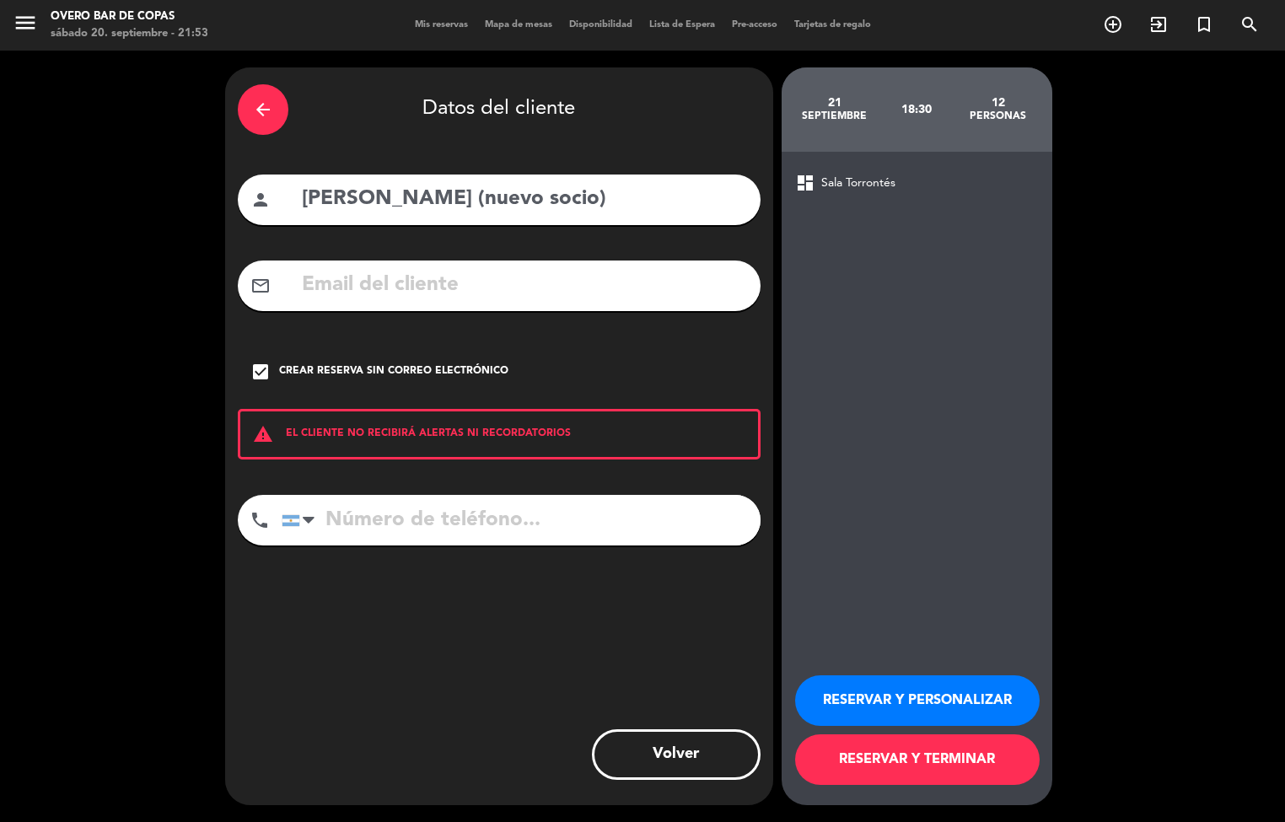
click at [858, 772] on button "RESERVAR Y TERMINAR" at bounding box center [917, 759] width 245 height 51
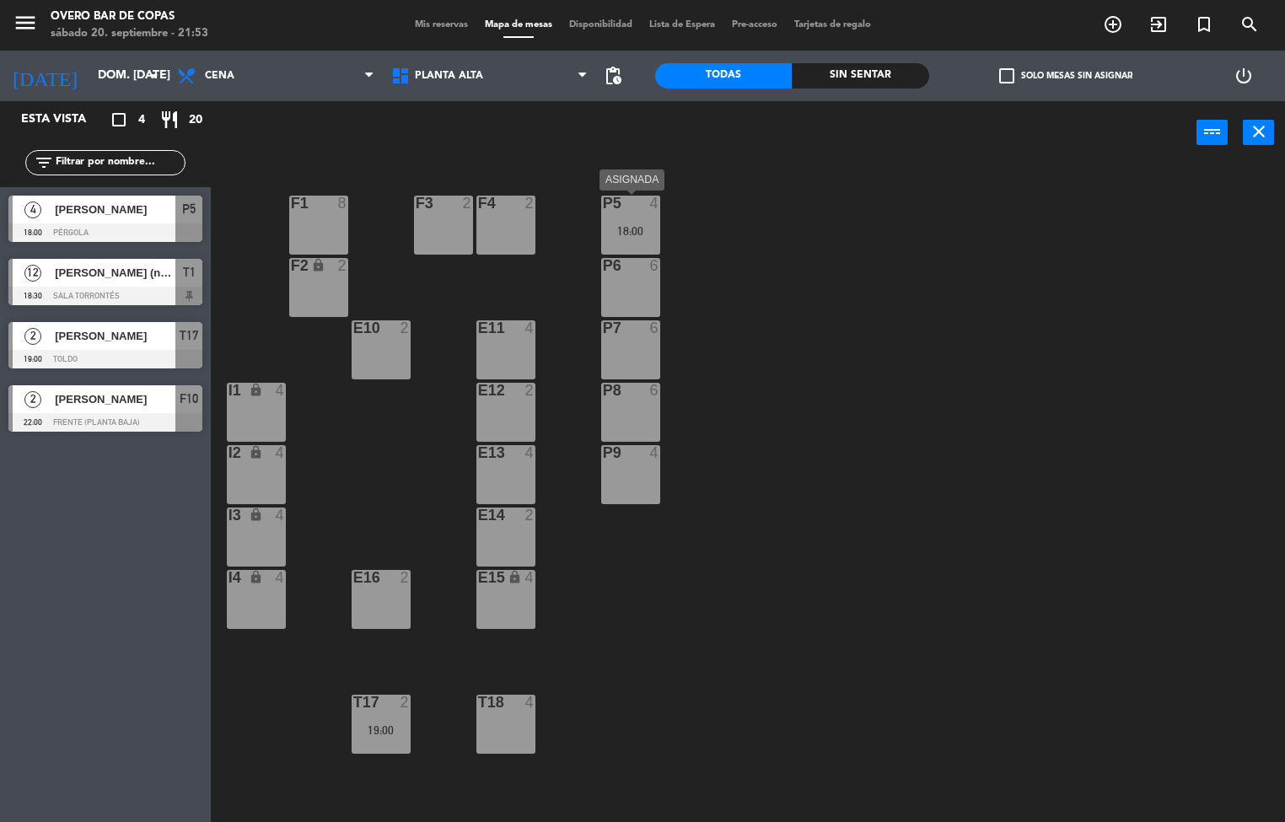
click at [635, 233] on div "18:00" at bounding box center [630, 231] width 59 height 12
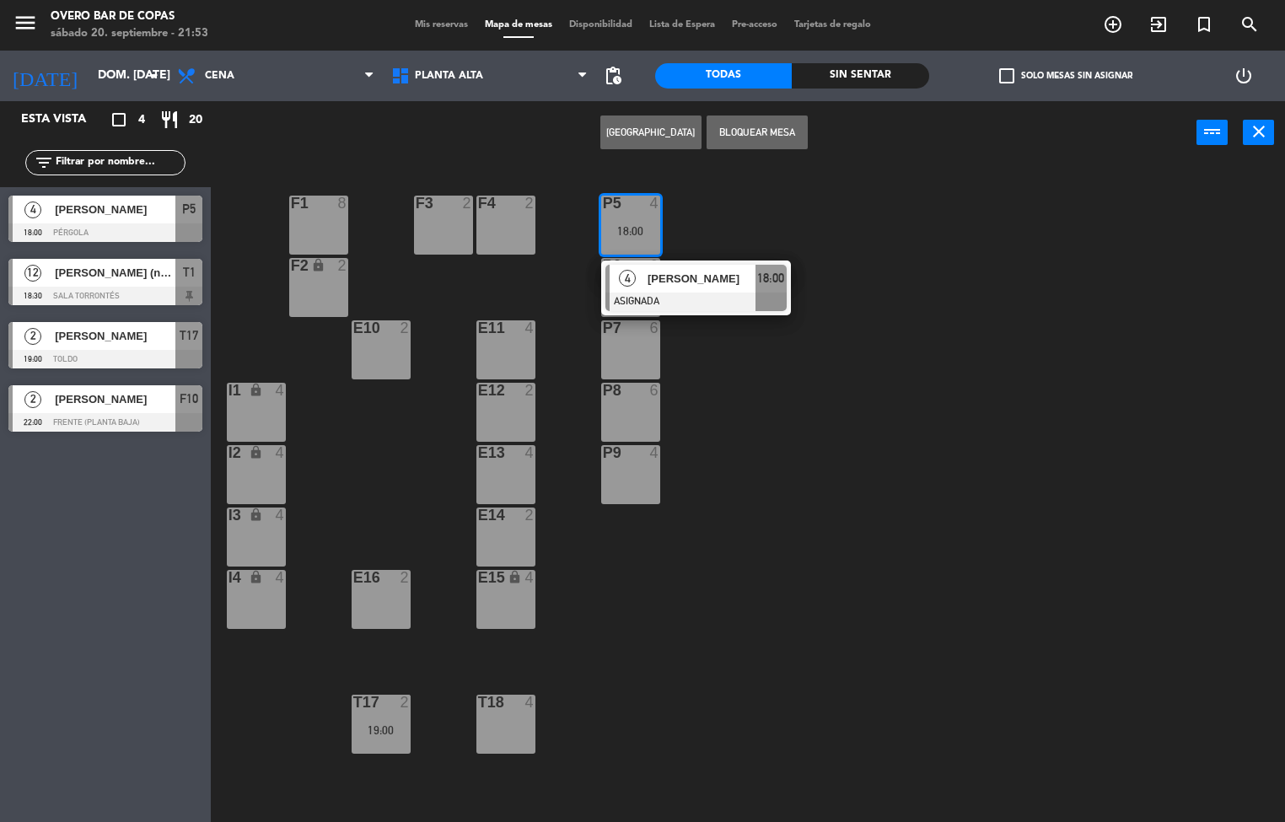
click at [516, 719] on div "T18 4" at bounding box center [505, 724] width 59 height 59
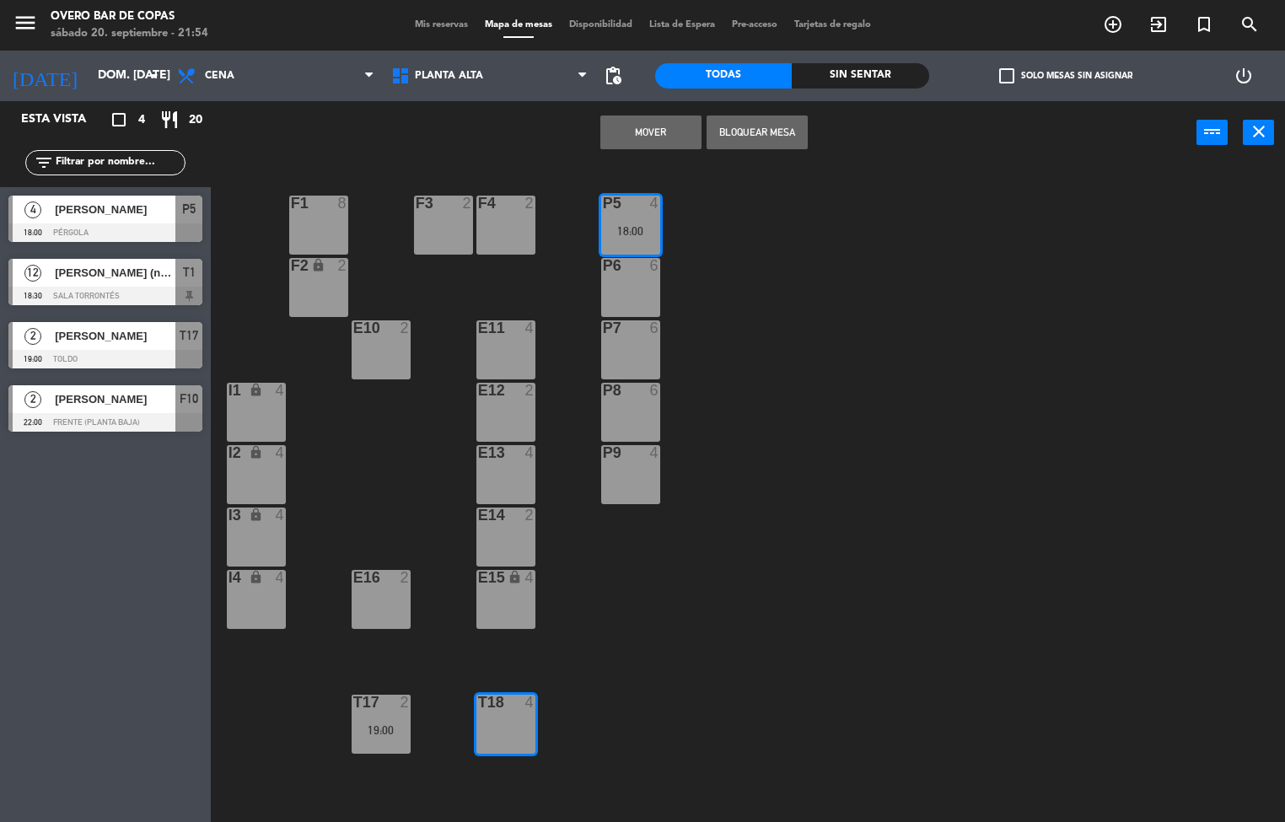
click at [640, 126] on button "Mover" at bounding box center [650, 133] width 101 height 34
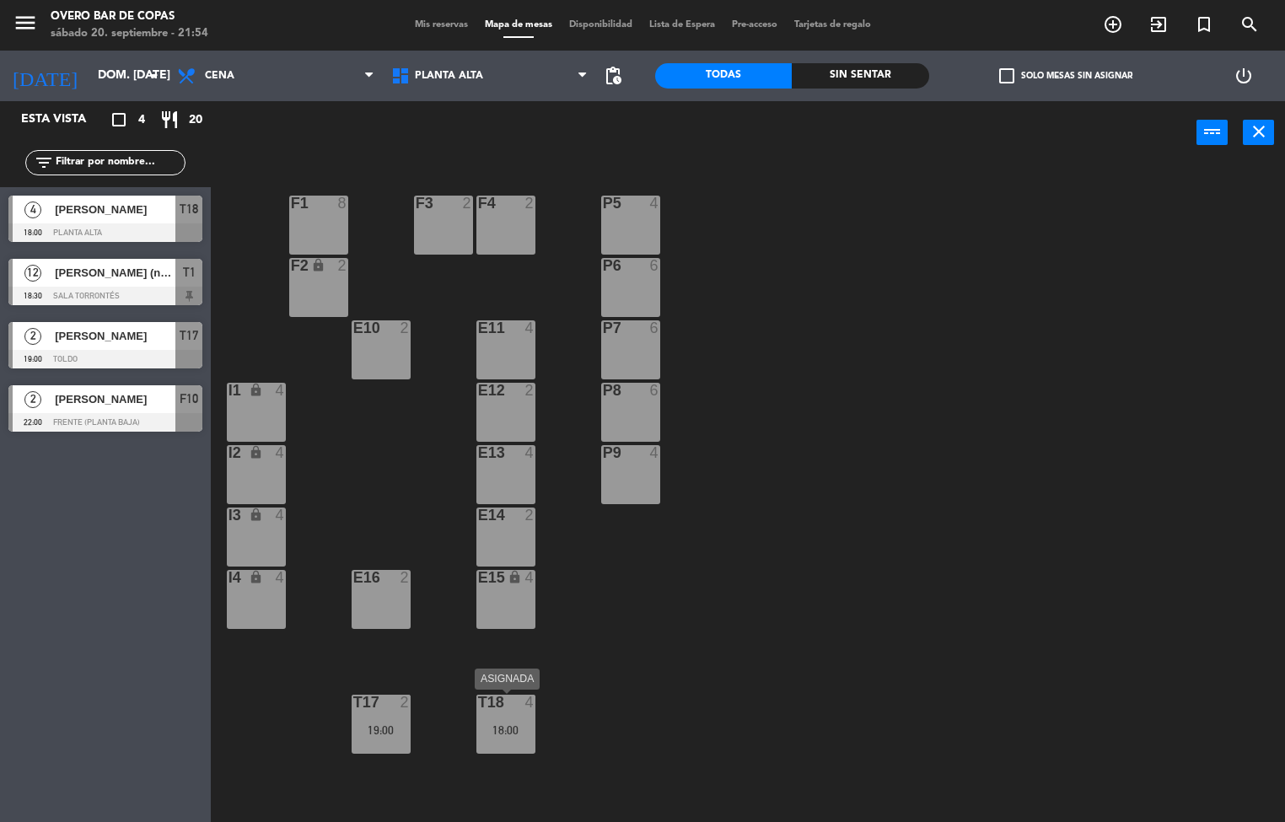
click at [514, 746] on div "T18 4 18:00" at bounding box center [505, 724] width 59 height 59
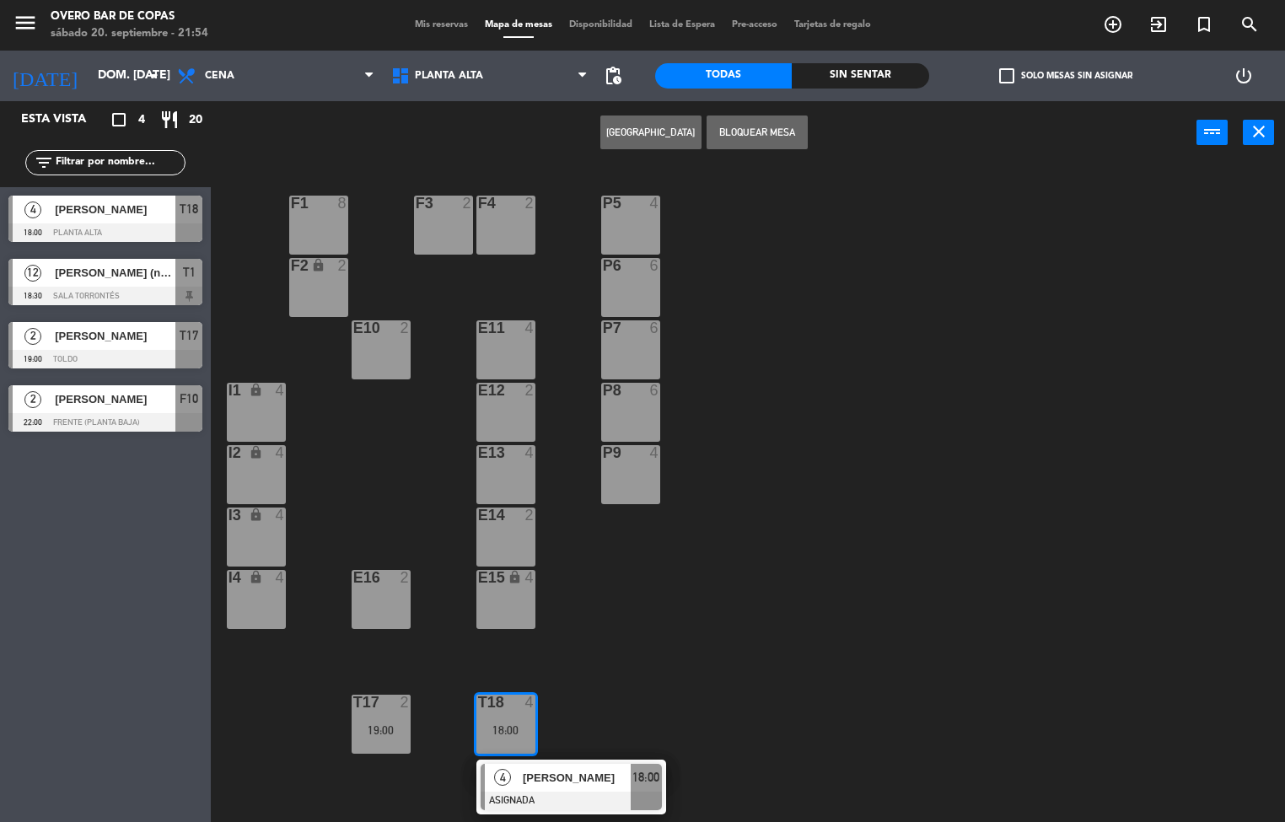
click at [574, 676] on div "P5 4 F1 8 F3 2 F4 2 P6 6 F2 lock 2 P7 6 E10 2 E11 4 P8 6 E12 2 I1 lock 4 P9 4 E…" at bounding box center [754, 494] width 1062 height 658
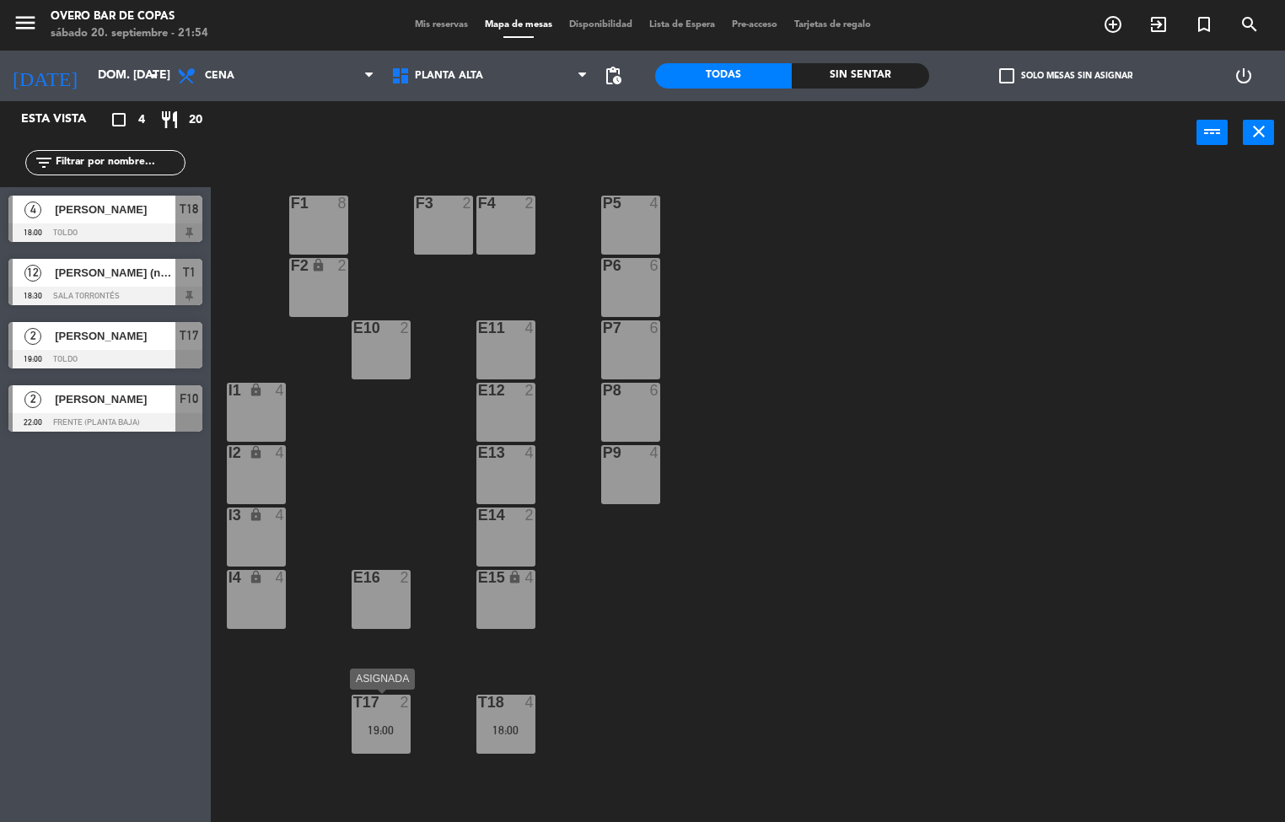
click at [382, 708] on div at bounding box center [381, 702] width 28 height 15
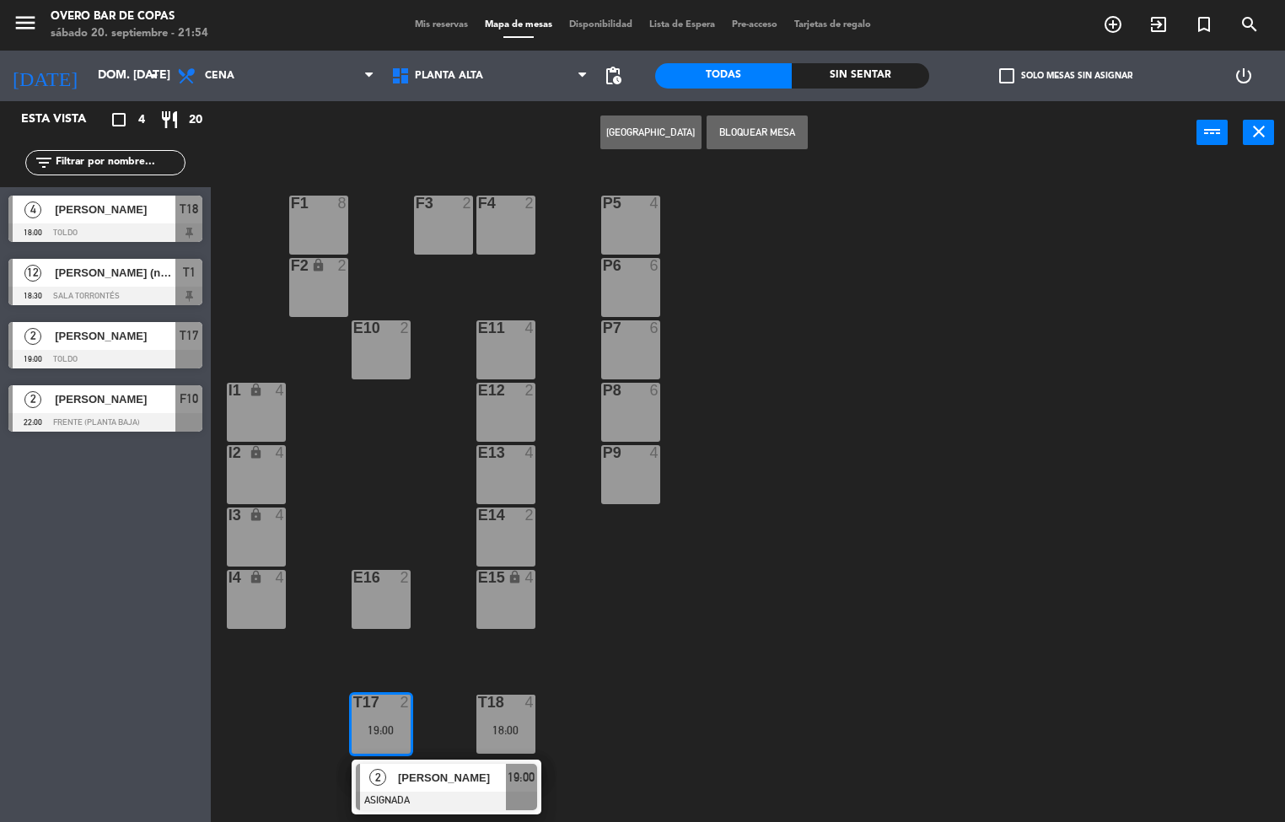
click at [640, 653] on div "P5 4 F1 8 F3 2 F4 2 P6 6 F2 lock 2 P7 6 E10 2 E11 4 P8 6 E12 2 I1 lock 4 P9 4 E…" at bounding box center [754, 494] width 1062 height 658
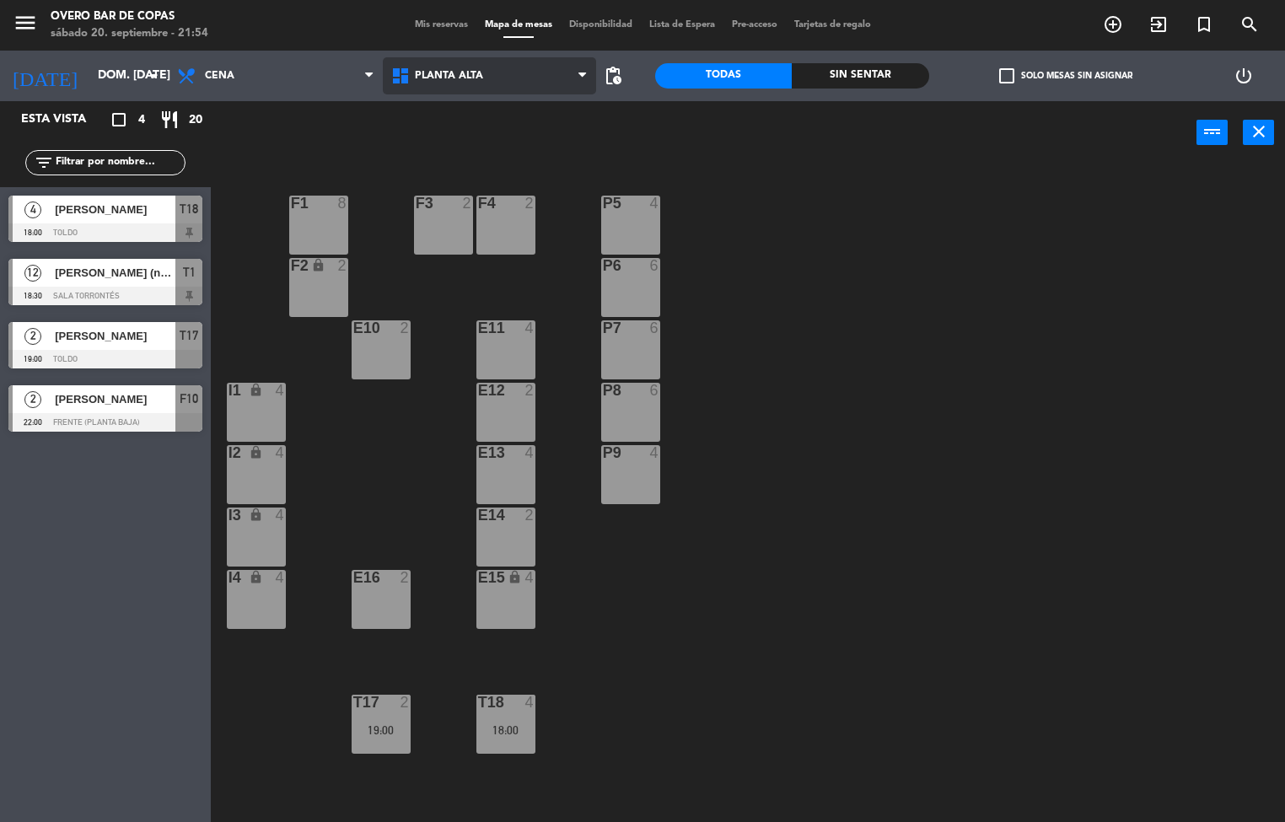
click at [486, 81] on span "Planta Alta" at bounding box center [490, 75] width 214 height 37
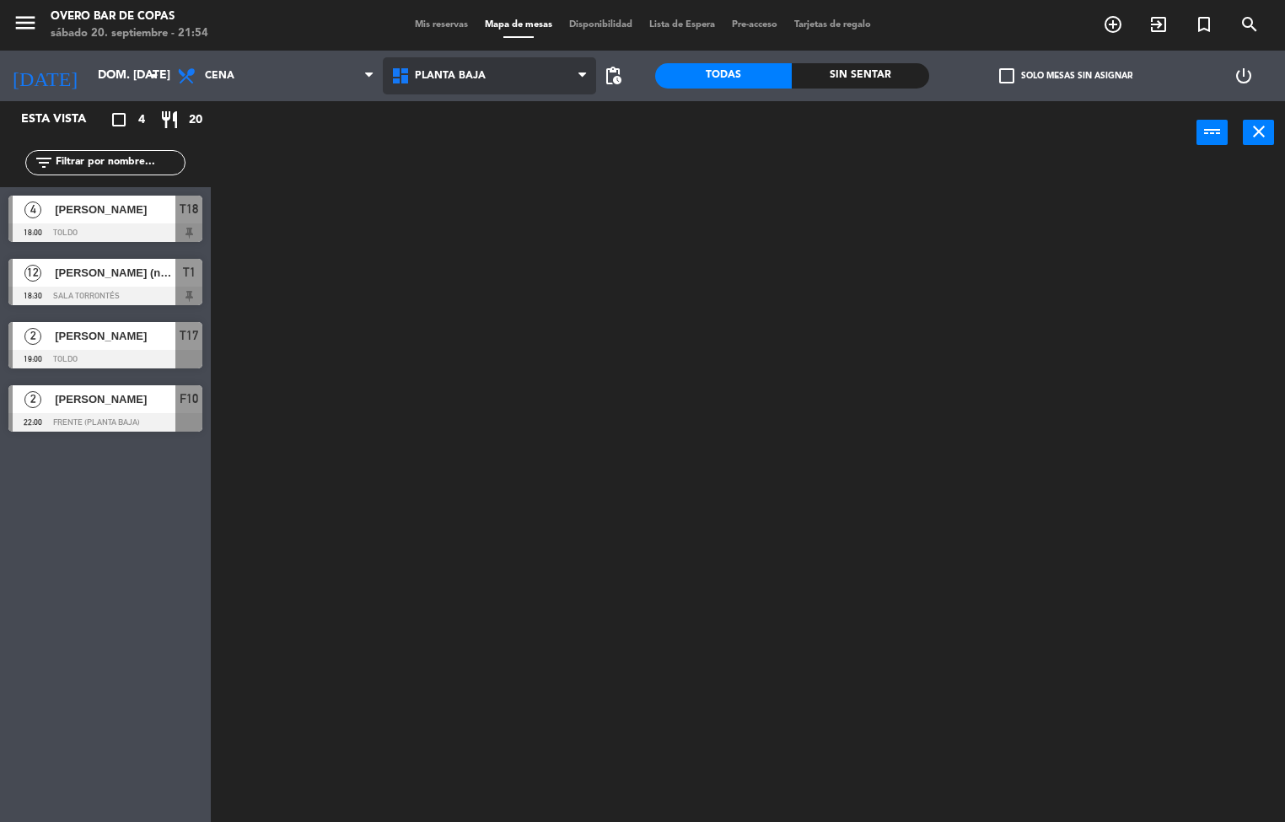
click at [514, 149] on ng-component "menu Overo Bar [PERSON_NAME] sábado 20. septiembre - 21:54 Mis reservas Mapa de…" at bounding box center [642, 411] width 1285 height 823
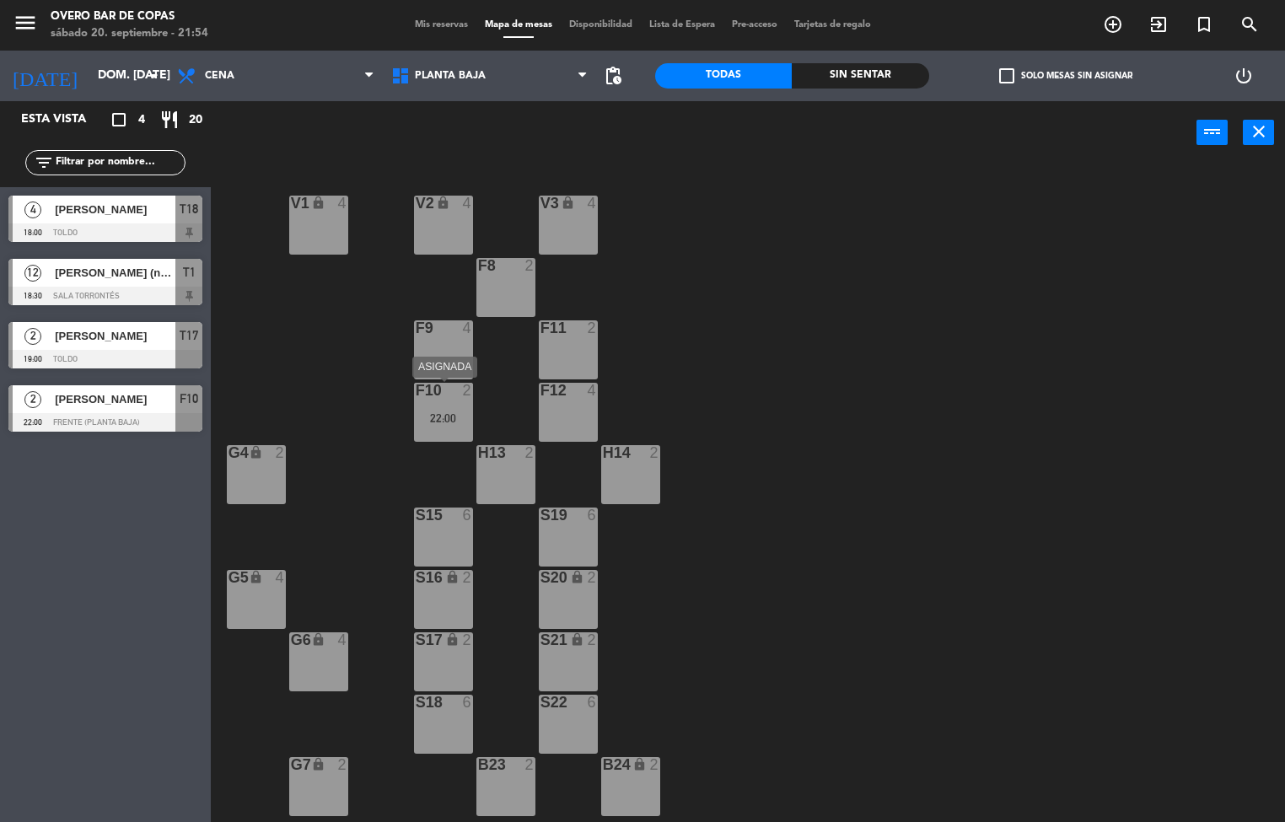
click at [456, 406] on div "F10 2 22:00" at bounding box center [443, 412] width 59 height 59
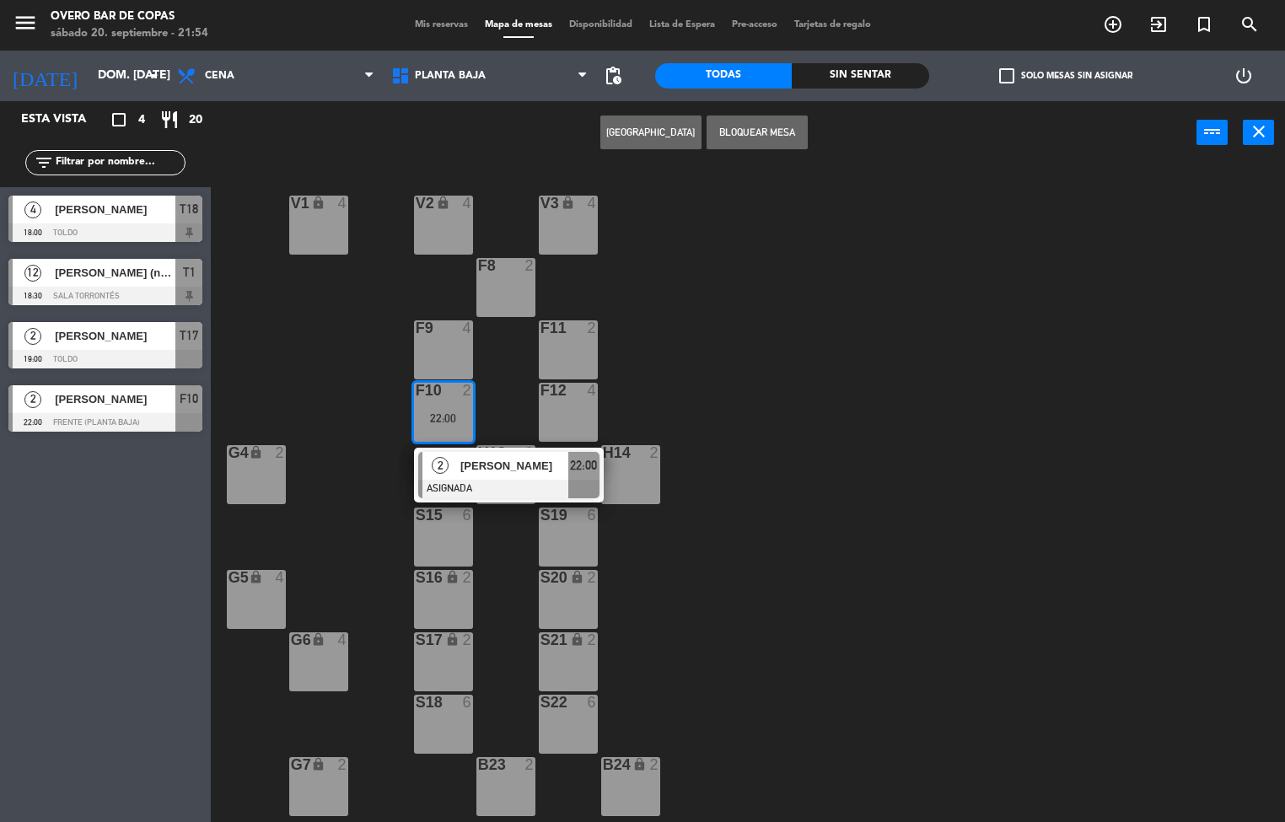
click at [445, 534] on div "S15 6" at bounding box center [443, 537] width 59 height 59
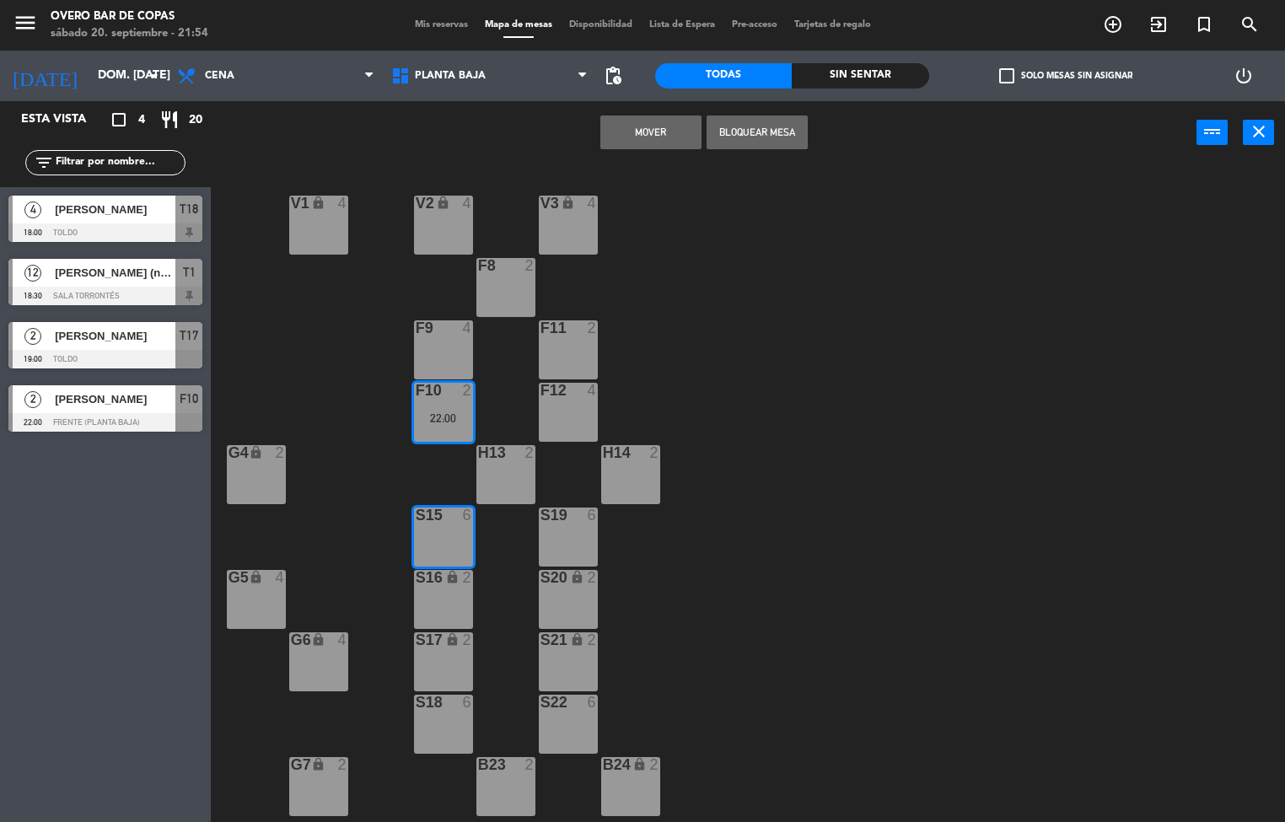
click at [628, 144] on button "Mover" at bounding box center [650, 133] width 101 height 34
